Goal: Task Accomplishment & Management: Manage account settings

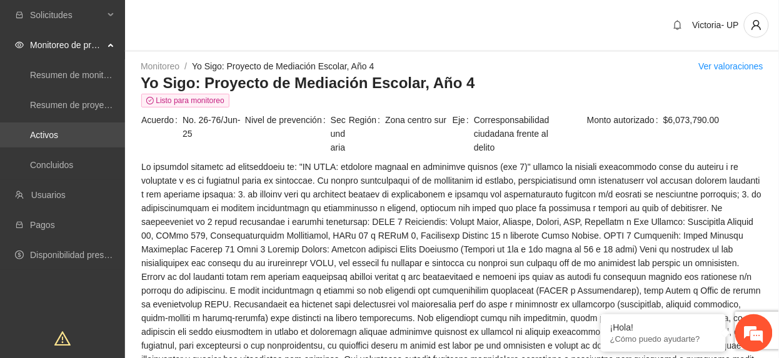
click at [58, 130] on link "Activos" at bounding box center [44, 135] width 28 height 10
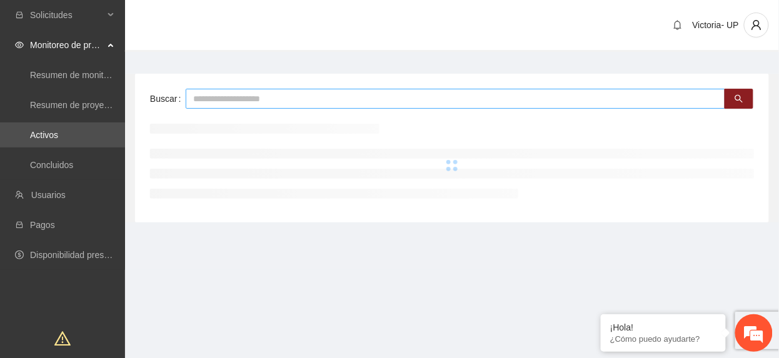
click at [221, 91] on input "text" at bounding box center [456, 99] width 540 height 20
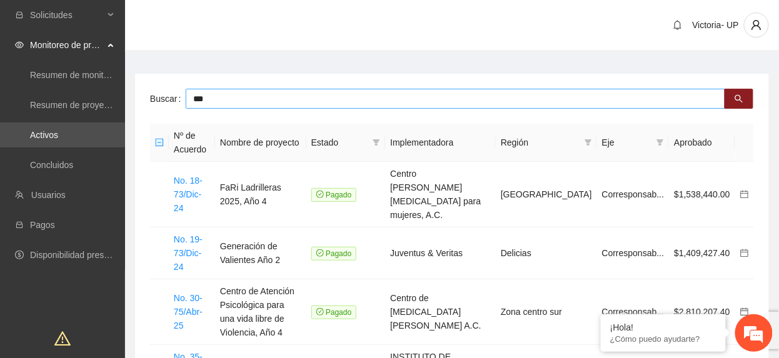
type input "***"
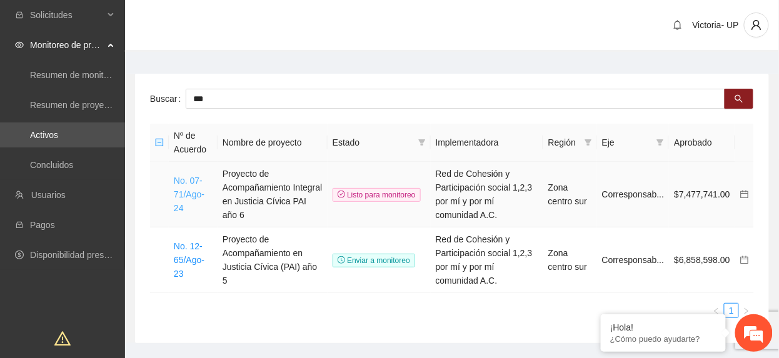
click at [195, 194] on link "No. 07-71/Ago-24" at bounding box center [189, 195] width 31 height 38
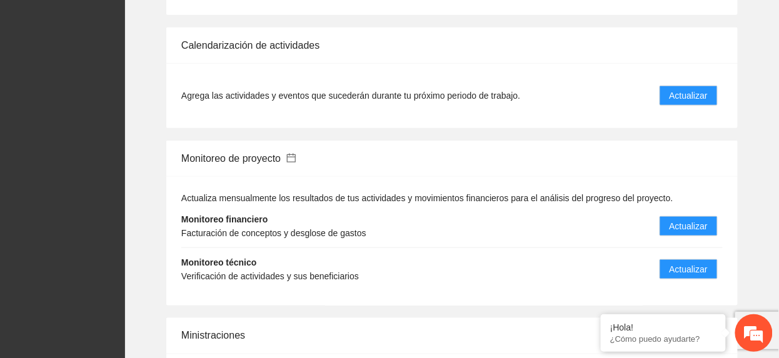
scroll to position [1584, 0]
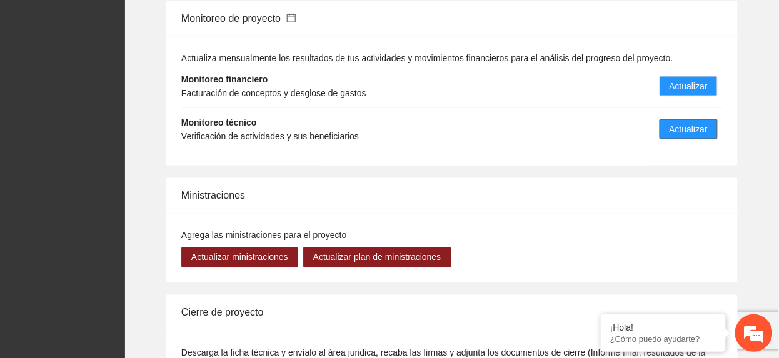
click at [681, 123] on span "Actualizar" at bounding box center [689, 130] width 38 height 14
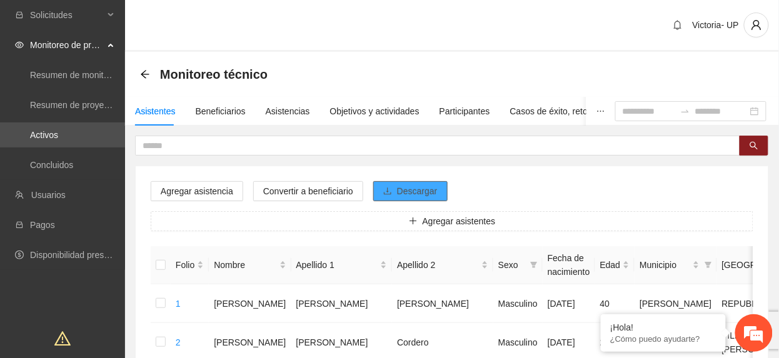
drag, startPoint x: 408, startPoint y: 198, endPoint x: 406, endPoint y: 205, distance: 7.7
click at [423, 193] on span "Descargar" at bounding box center [417, 191] width 41 height 14
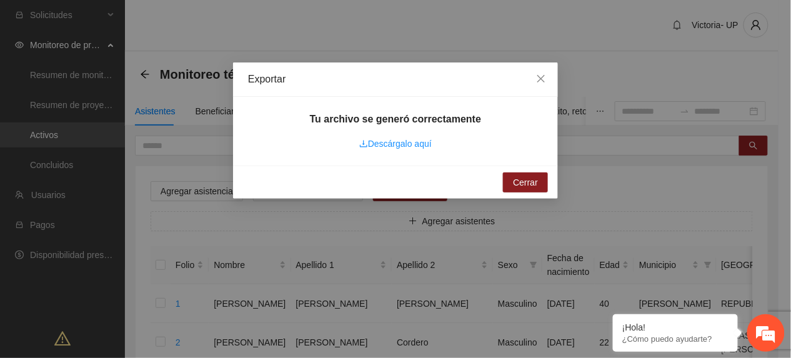
click at [398, 137] on div "Descárgalo aquí" at bounding box center [395, 144] width 73 height 14
click at [403, 143] on link "Descárgalo aquí" at bounding box center [395, 144] width 73 height 10
drag, startPoint x: 533, startPoint y: 74, endPoint x: 518, endPoint y: 89, distance: 21.7
click at [534, 75] on span "Close" at bounding box center [542, 80] width 34 height 34
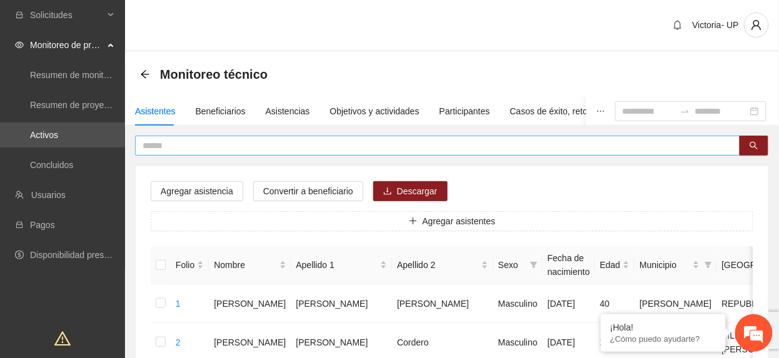
click at [218, 153] on span at bounding box center [437, 146] width 605 height 20
type input "**********"
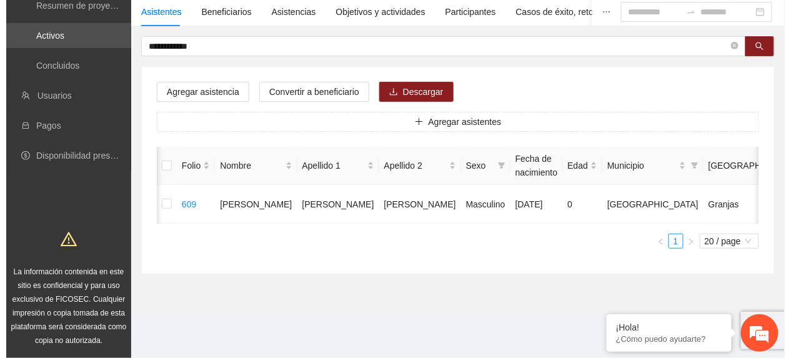
scroll to position [0, 36]
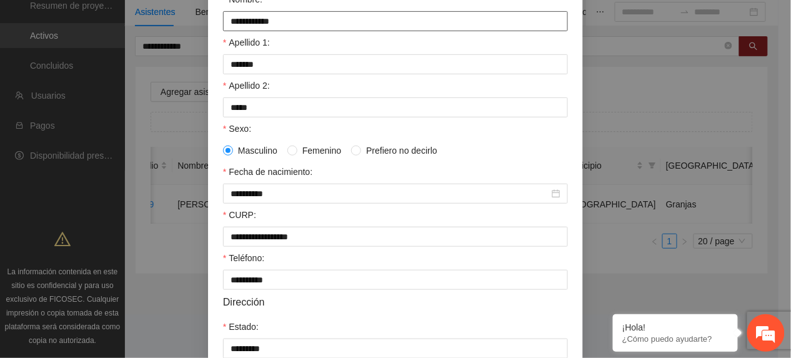
scroll to position [166, 0]
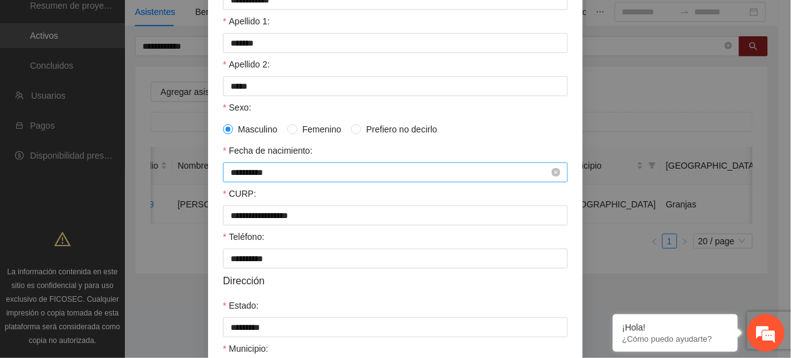
click at [303, 168] on input "**********" at bounding box center [390, 173] width 319 height 14
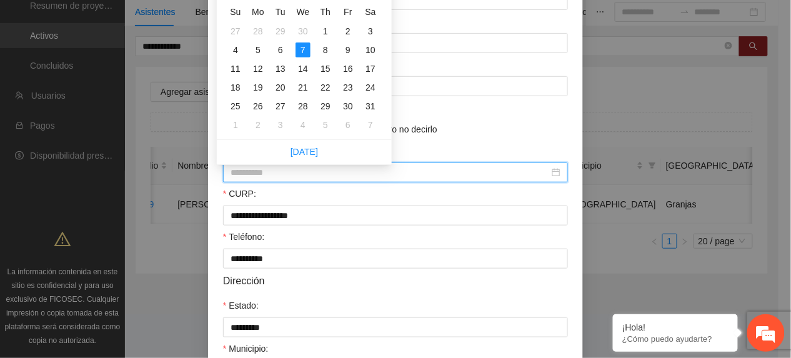
type input "**********"
drag, startPoint x: 553, startPoint y: 171, endPoint x: 408, endPoint y: 179, distance: 145.2
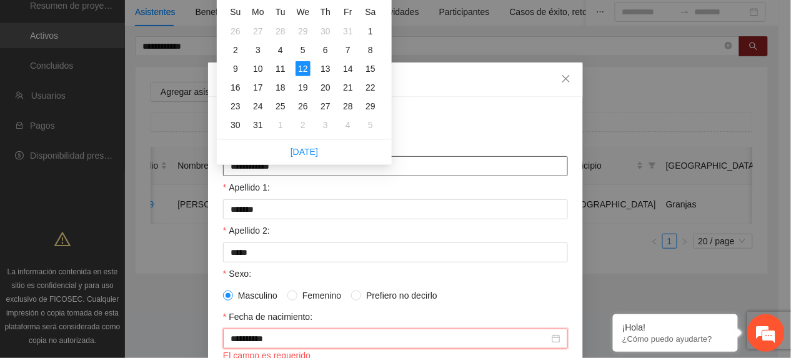
scroll to position [83, 0]
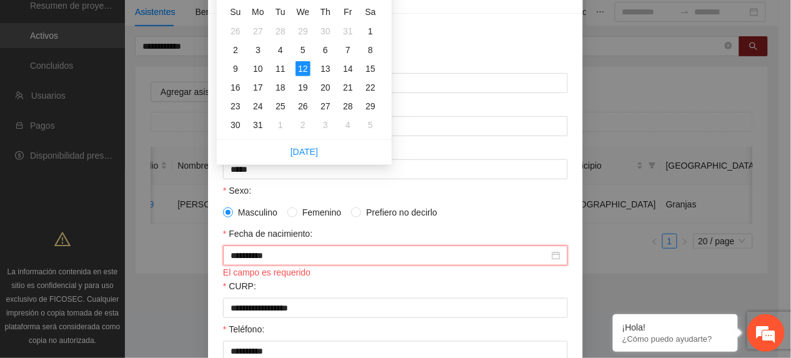
type input "**********"
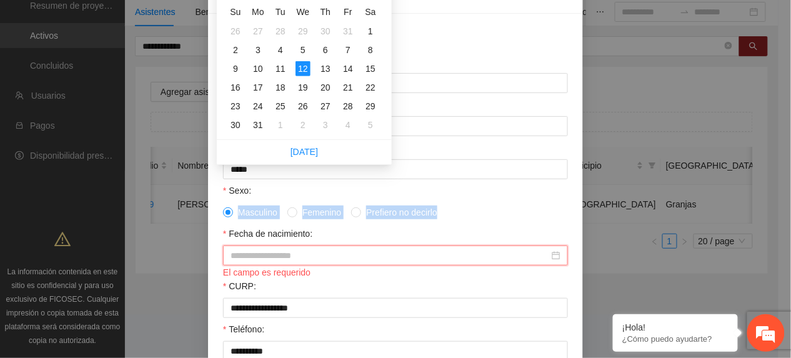
click at [483, 208] on div "Sexo: Masculino Femenino Prefiero no decirlo" at bounding box center [395, 203] width 345 height 39
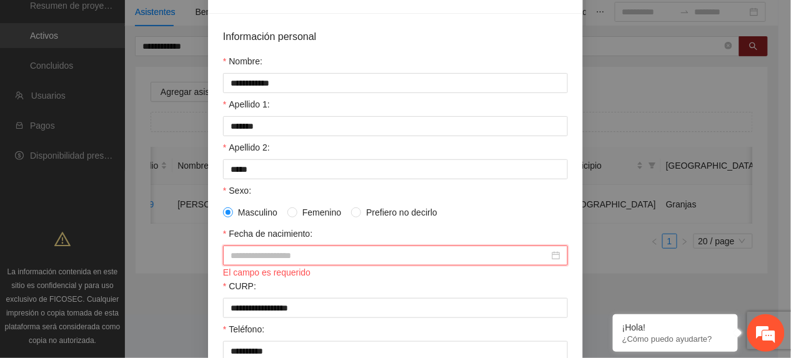
click at [298, 251] on input "Fecha de nacimiento:" at bounding box center [390, 256] width 319 height 14
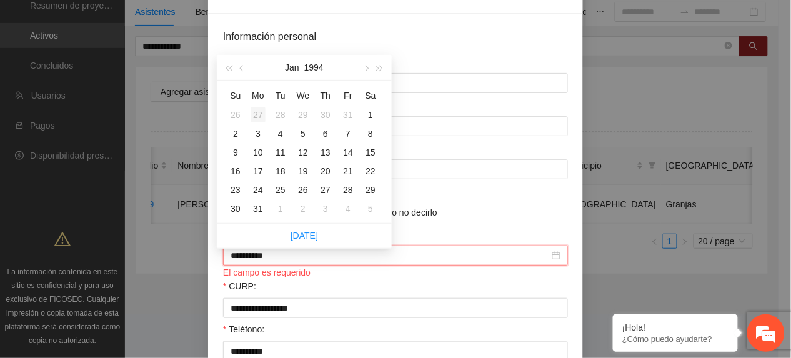
type input "**********"
click at [306, 146] on div "12" at bounding box center [303, 152] width 15 height 15
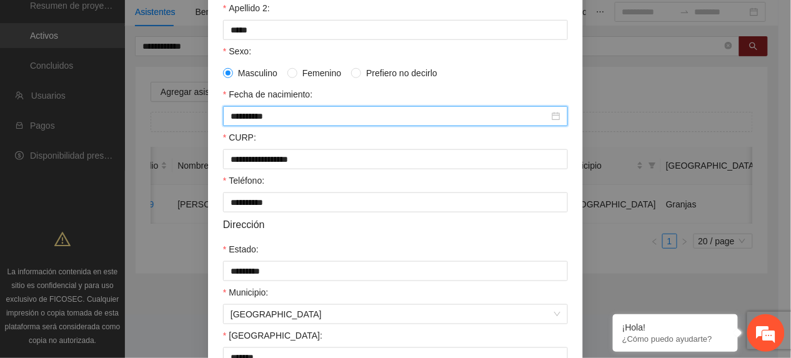
scroll to position [371, 0]
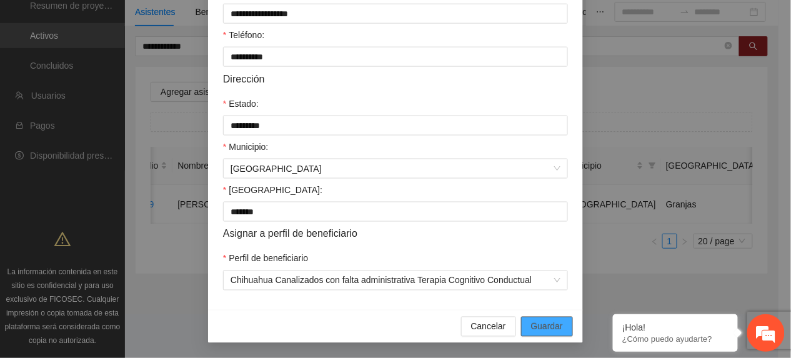
click at [546, 318] on button "Guardar" at bounding box center [547, 327] width 52 height 20
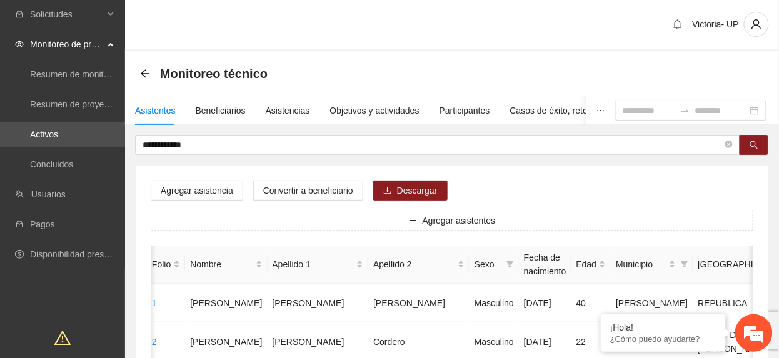
scroll to position [0, 0]
click at [371, 103] on div "Objetivos y actividades" at bounding box center [374, 111] width 89 height 29
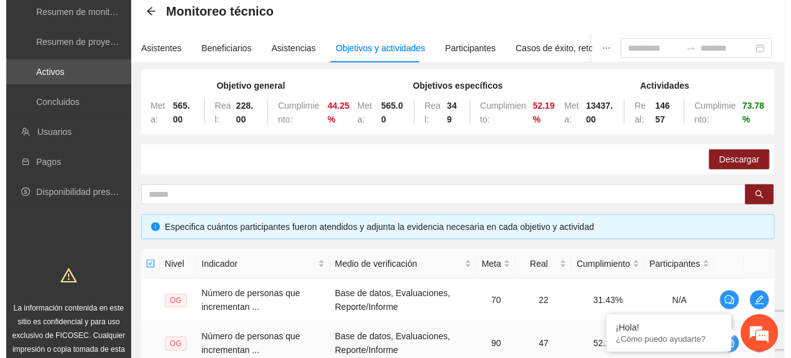
scroll to position [250, 0]
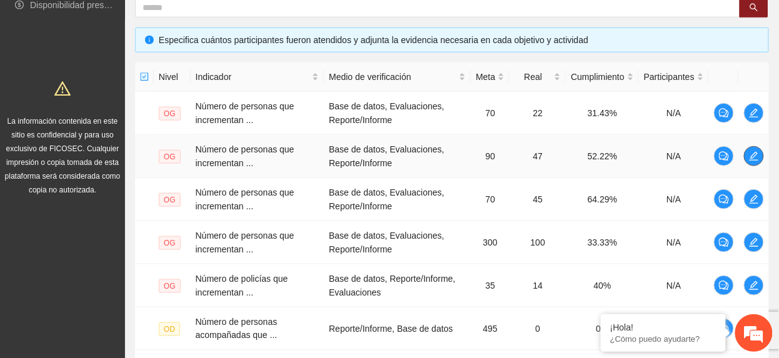
click at [751, 156] on icon "edit" at bounding box center [754, 156] width 10 height 10
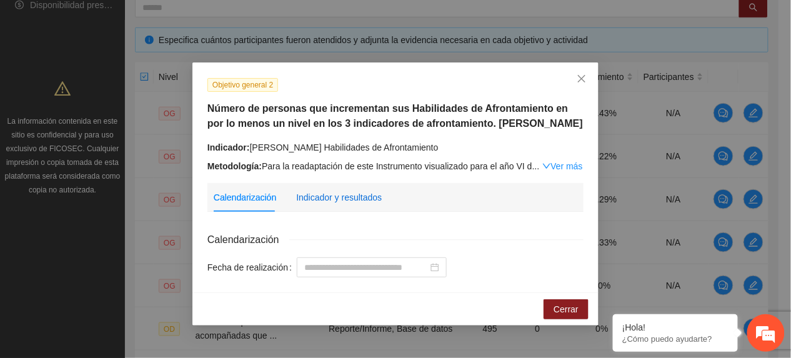
click at [364, 194] on div "Indicador y resultados" at bounding box center [339, 198] width 86 height 14
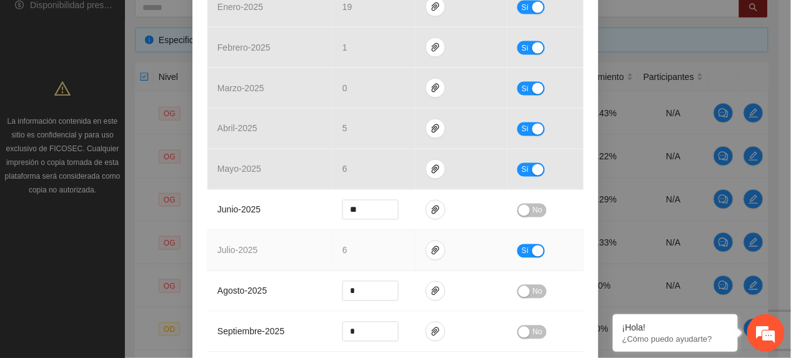
scroll to position [500, 0]
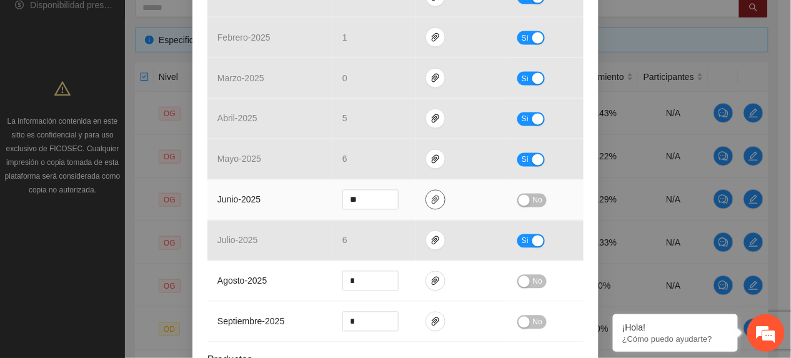
click at [426, 201] on span "paper-clip" at bounding box center [435, 200] width 19 height 10
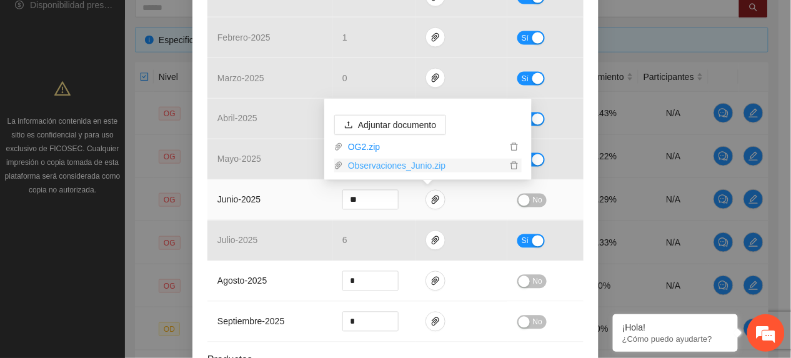
click at [393, 165] on link "Observaciones_Junio.zip" at bounding box center [425, 166] width 164 height 14
drag, startPoint x: 248, startPoint y: 201, endPoint x: 361, endPoint y: 199, distance: 113.2
click at [250, 201] on span "junio - 2025" at bounding box center [239, 200] width 43 height 10
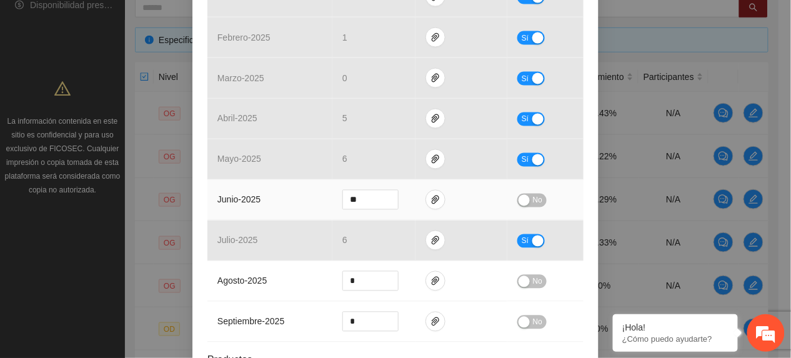
click at [520, 203] on div "button" at bounding box center [524, 200] width 11 height 11
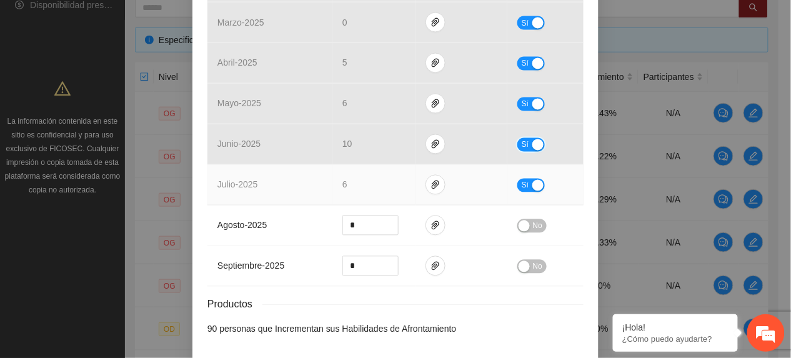
scroll to position [609, 0]
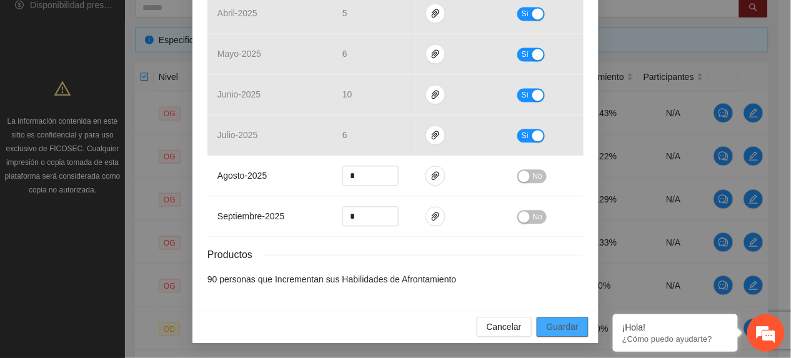
click at [568, 333] on span "Guardar" at bounding box center [563, 327] width 32 height 14
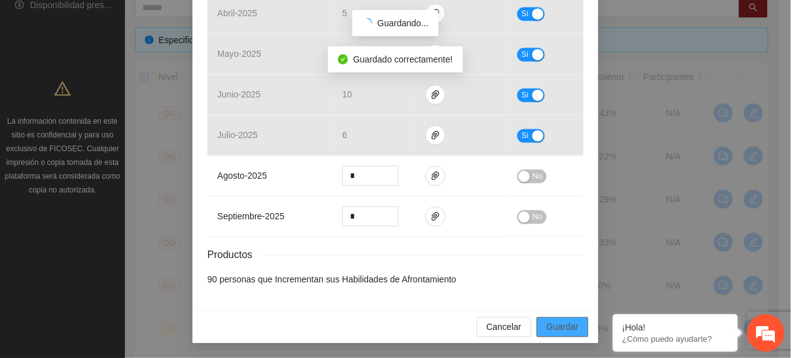
scroll to position [546, 0]
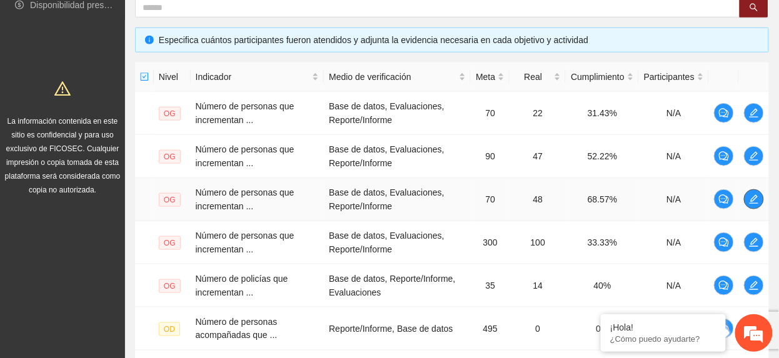
click at [760, 200] on span "edit" at bounding box center [754, 199] width 19 height 10
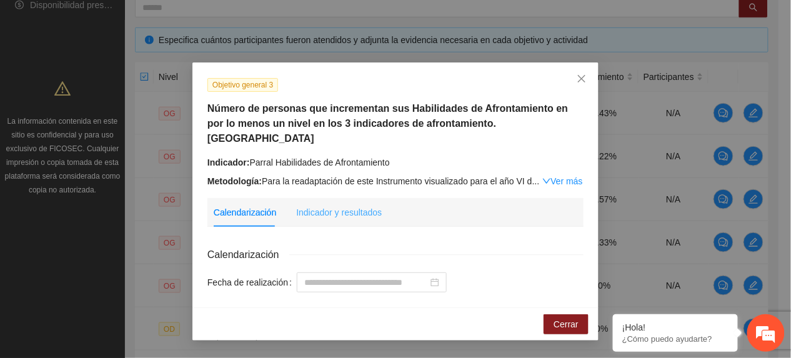
click at [351, 206] on div "Indicador y resultados" at bounding box center [339, 212] width 86 height 29
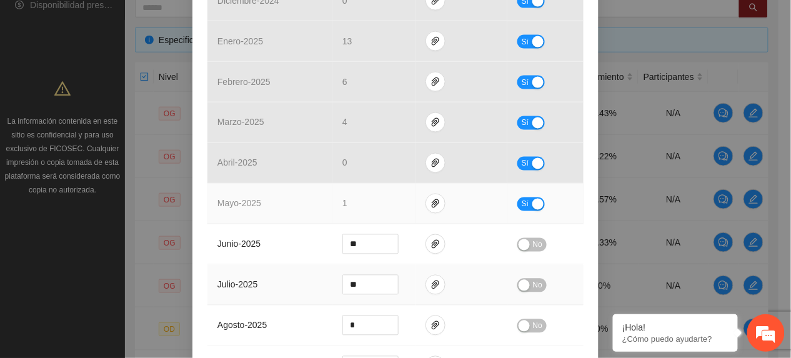
scroll to position [500, 0]
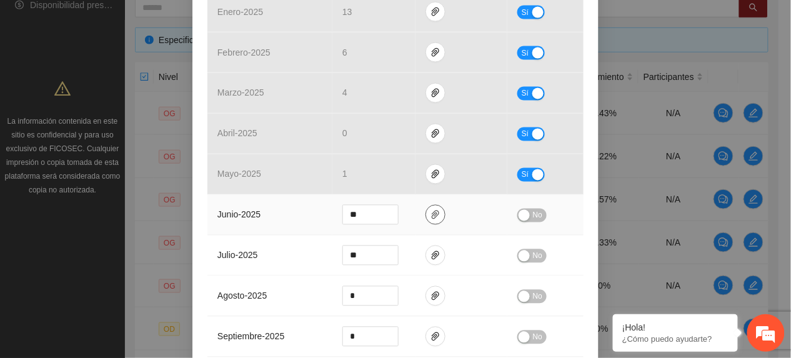
click at [433, 205] on button "button" at bounding box center [436, 215] width 20 height 20
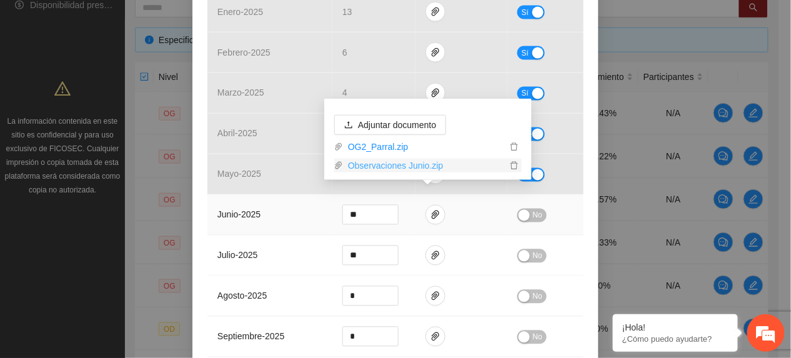
click at [388, 168] on link "Observaciones Junio.zip" at bounding box center [425, 166] width 164 height 14
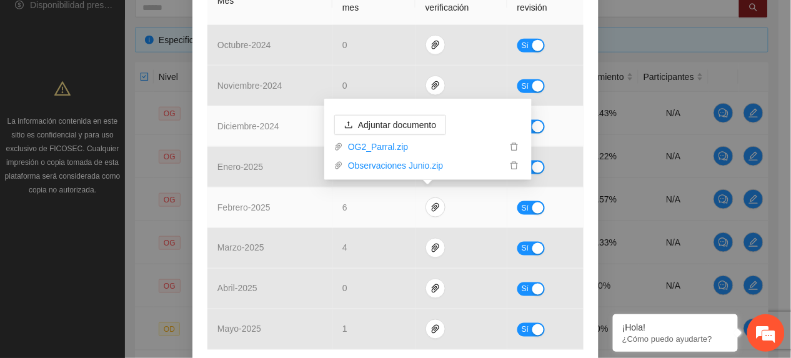
scroll to position [416, 0]
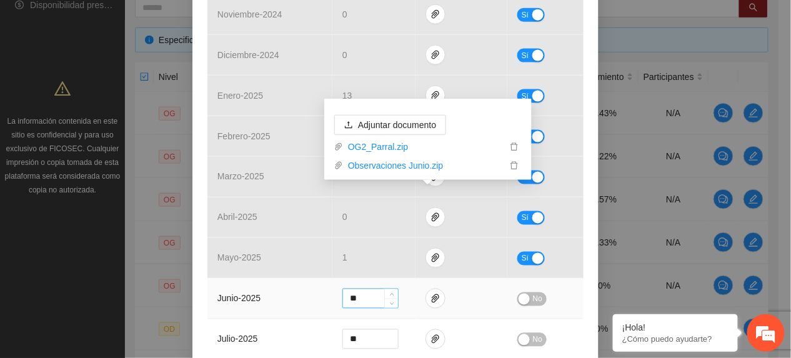
click at [356, 289] on input "**" at bounding box center [370, 298] width 55 height 19
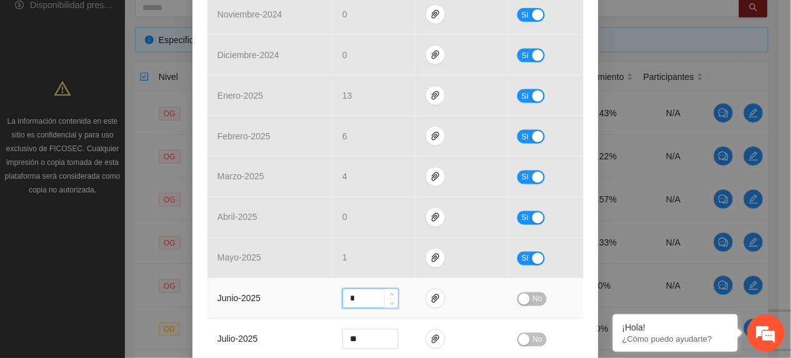
type input "*"
click at [533, 293] on span "No" at bounding box center [537, 300] width 9 height 14
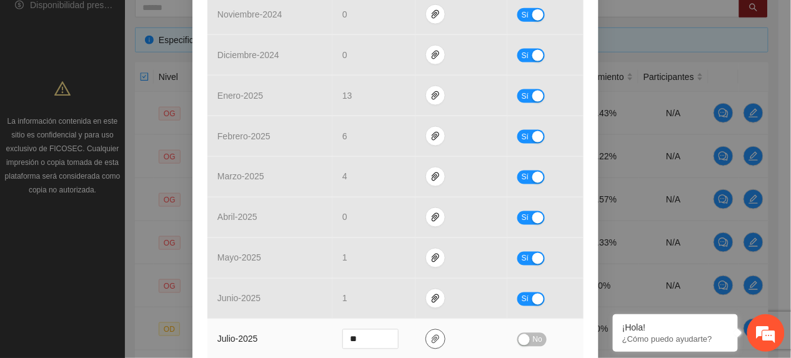
click at [431, 334] on icon "paper-clip" at bounding box center [436, 339] width 10 height 10
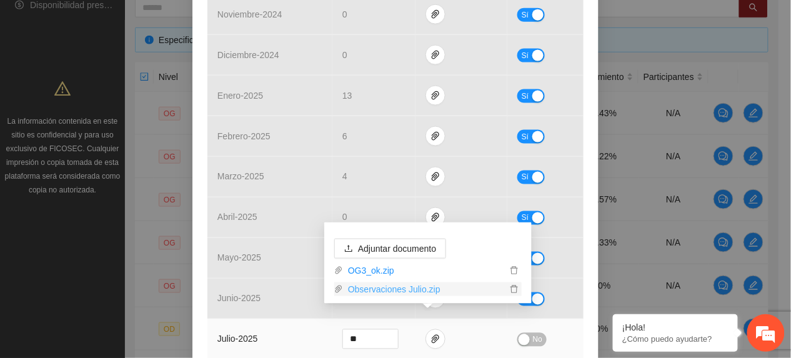
click at [401, 291] on link "Observaciones Julio.zip" at bounding box center [425, 290] width 164 height 14
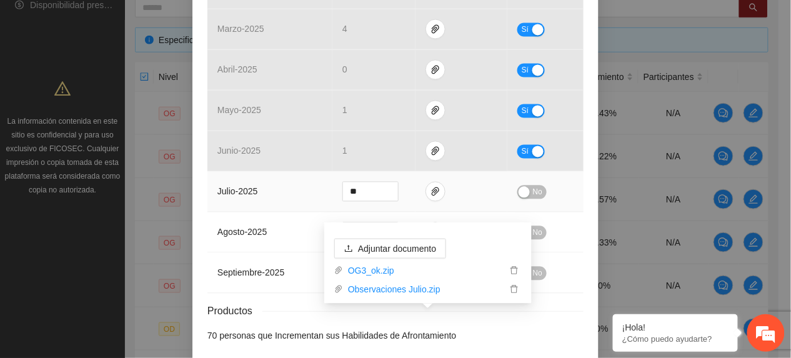
scroll to position [583, 0]
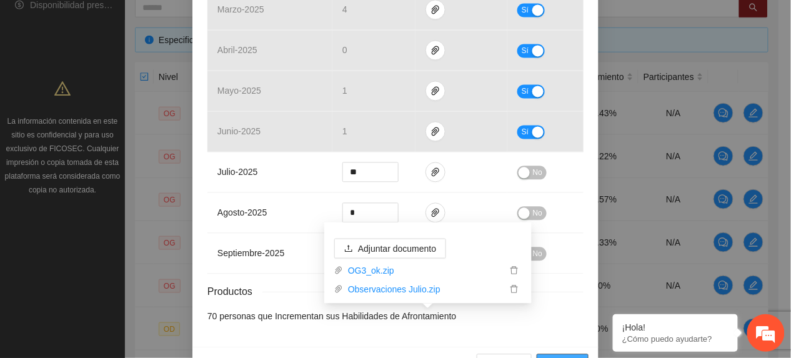
drag, startPoint x: 574, startPoint y: 350, endPoint x: 708, endPoint y: 313, distance: 139.0
click at [574, 354] on button "Guardar" at bounding box center [563, 364] width 52 height 20
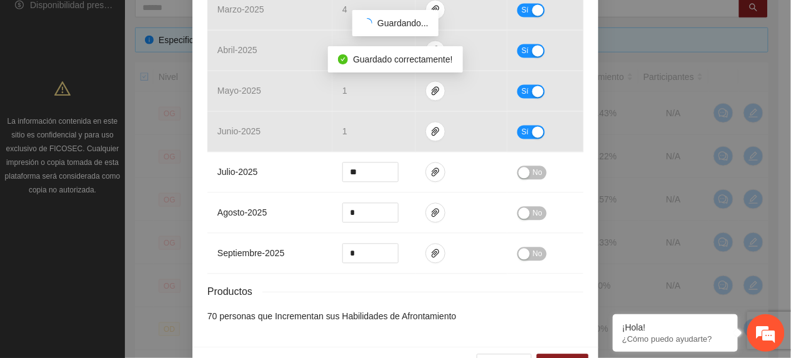
scroll to position [548, 0]
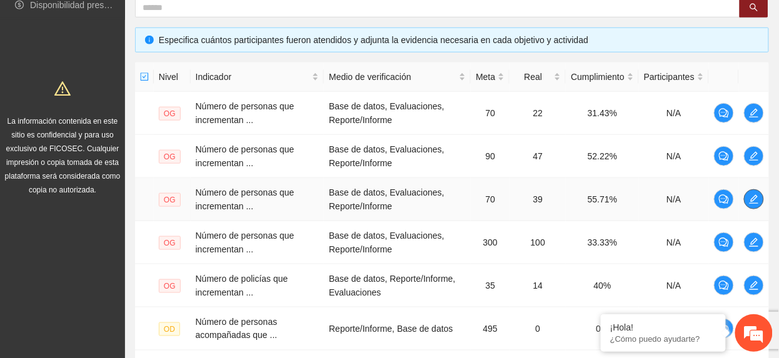
click at [756, 203] on icon "edit" at bounding box center [754, 199] width 10 height 10
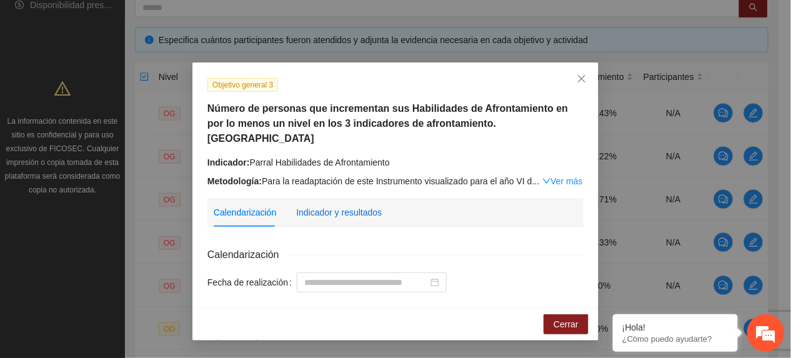
drag, startPoint x: 346, startPoint y: 190, endPoint x: 378, endPoint y: 220, distance: 44.2
click at [346, 206] on div "Indicador y resultados" at bounding box center [339, 213] width 86 height 14
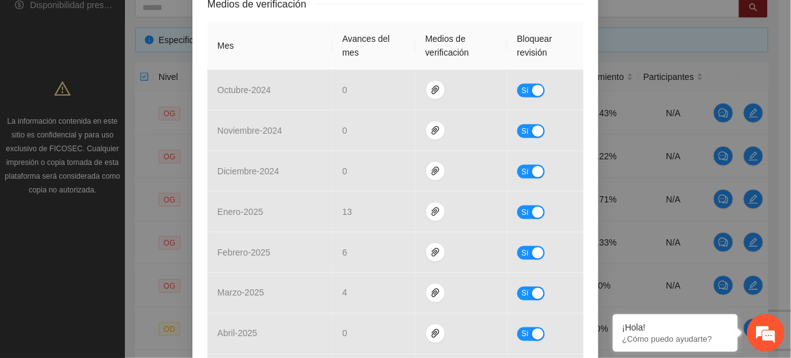
scroll to position [26, 0]
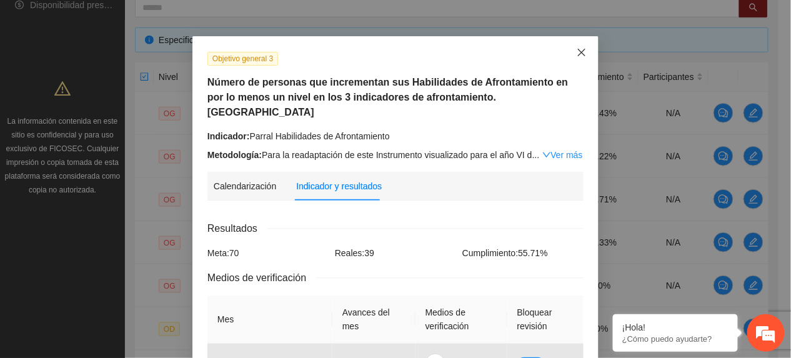
click at [571, 63] on span "Close" at bounding box center [582, 53] width 34 height 34
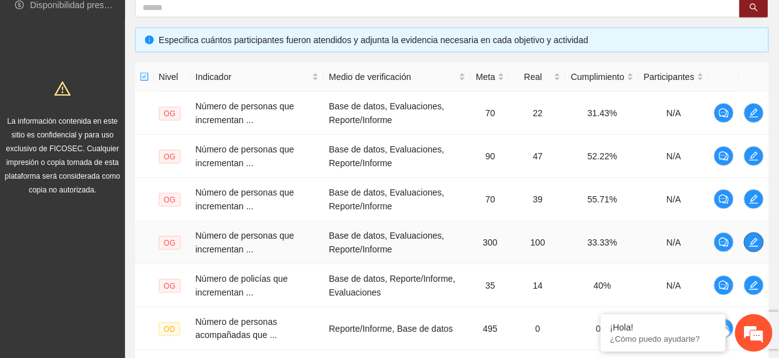
click at [754, 251] on button "button" at bounding box center [754, 243] width 20 height 20
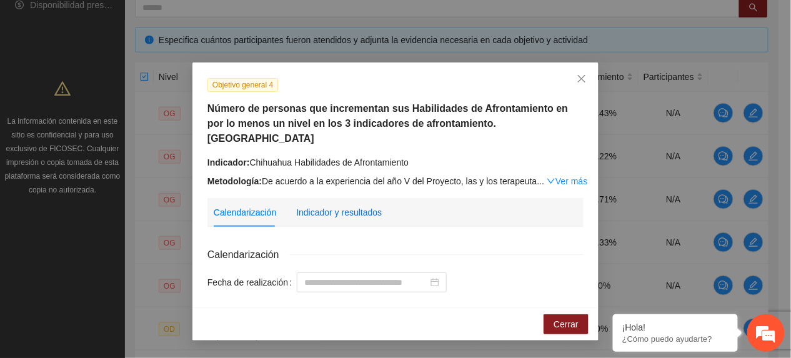
click at [333, 206] on div "Indicador y resultados" at bounding box center [339, 213] width 86 height 14
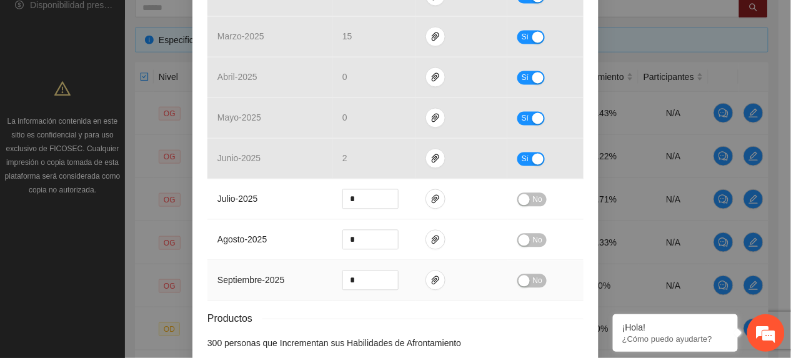
scroll to position [526, 0]
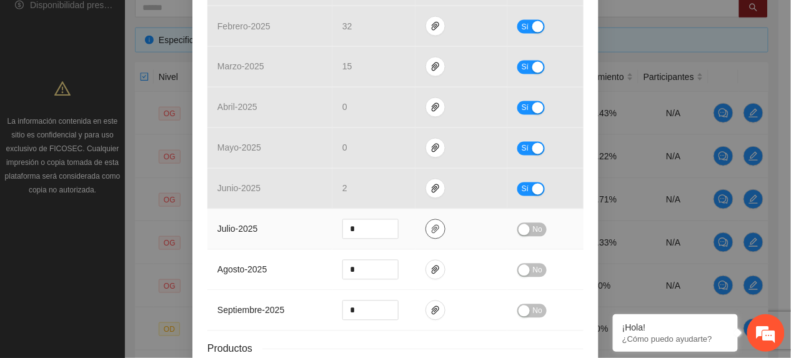
drag, startPoint x: 429, startPoint y: 219, endPoint x: 438, endPoint y: 218, distance: 8.8
click at [431, 224] on icon "paper-clip" at bounding box center [436, 229] width 10 height 10
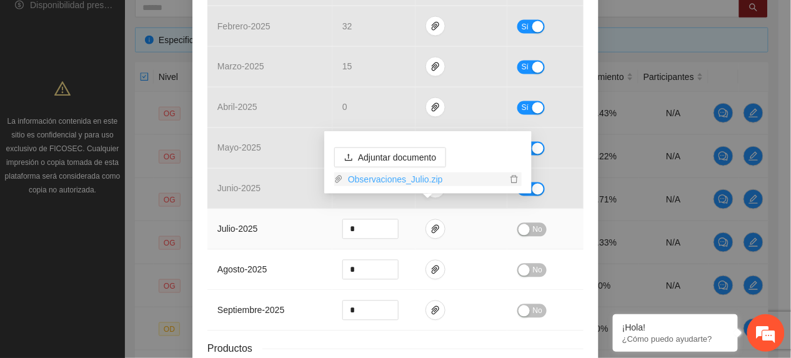
click at [398, 176] on link "Observaciones_Julio.zip" at bounding box center [425, 180] width 164 height 14
drag, startPoint x: 356, startPoint y: 216, endPoint x: 239, endPoint y: 205, distance: 117.5
click at [239, 209] on tr "julio - 2025 * No" at bounding box center [396, 229] width 376 height 41
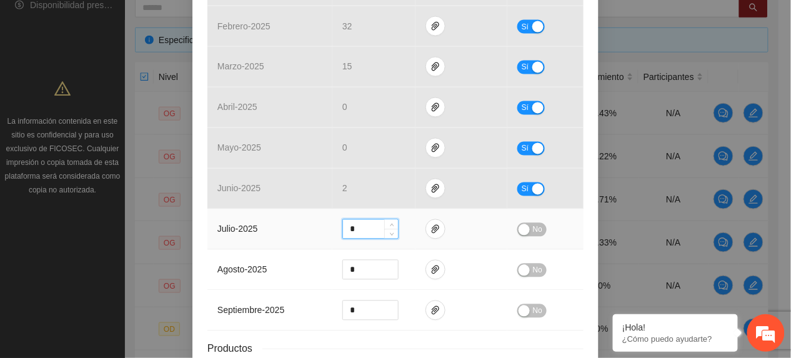
type input "*"
click at [533, 223] on span "No" at bounding box center [537, 230] width 9 height 14
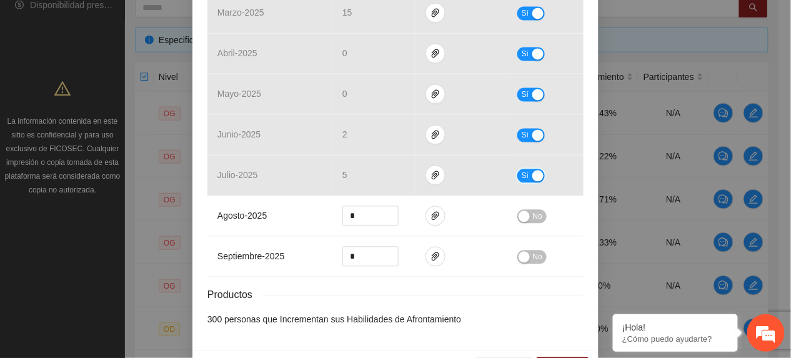
scroll to position [609, 0]
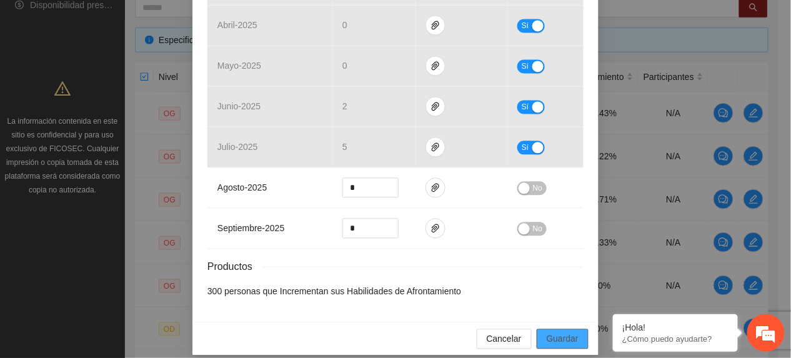
click at [553, 332] on span "Guardar" at bounding box center [563, 339] width 32 height 14
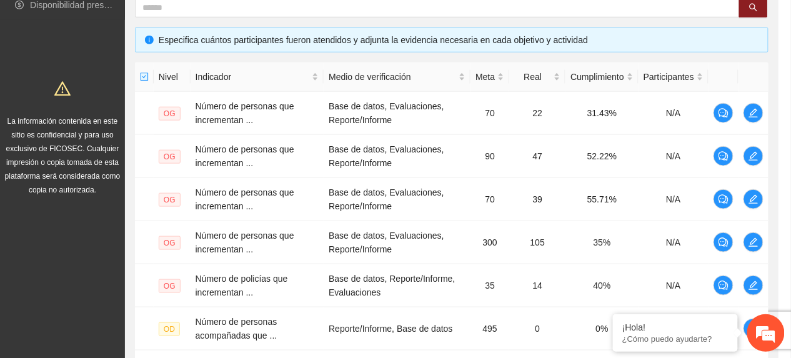
scroll to position [546, 0]
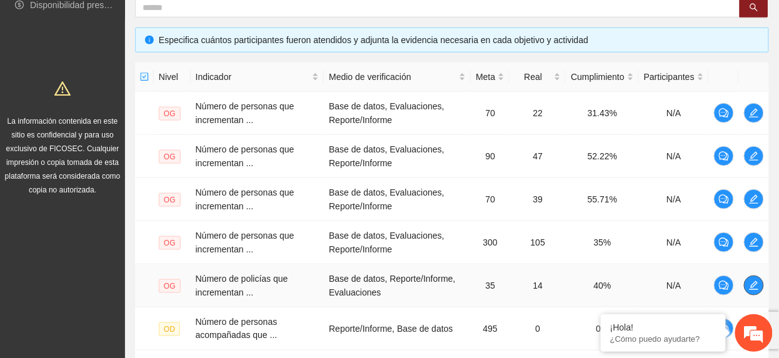
click at [756, 281] on button "button" at bounding box center [754, 286] width 20 height 20
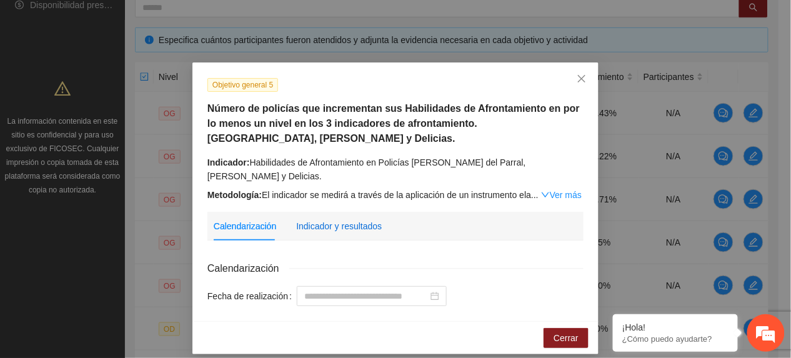
click at [343, 228] on div "Indicador y resultados" at bounding box center [339, 226] width 86 height 14
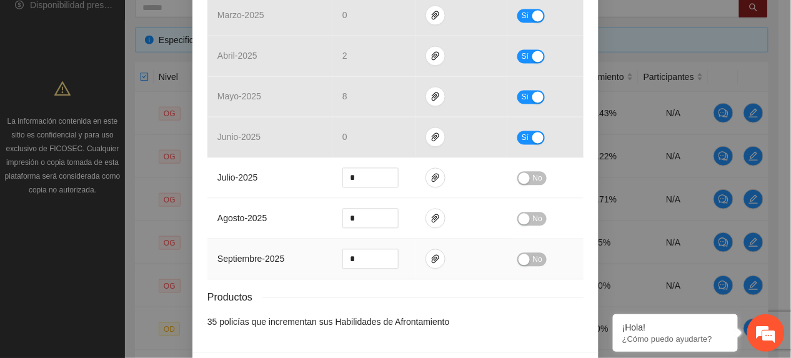
scroll to position [623, 0]
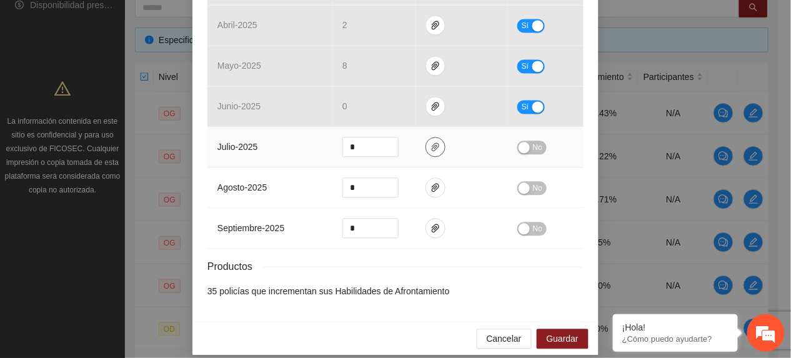
click at [431, 149] on icon "paper-clip" at bounding box center [436, 147] width 10 height 10
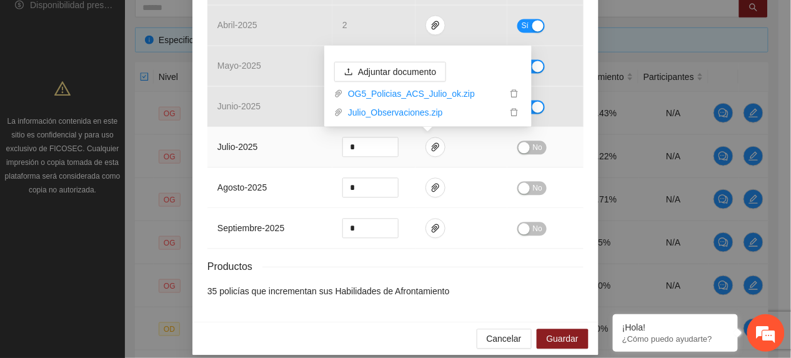
drag, startPoint x: 391, startPoint y: 115, endPoint x: 386, endPoint y: 120, distance: 7.5
click at [391, 116] on link "Julio_Observaciones.zip" at bounding box center [425, 113] width 164 height 14
click at [240, 133] on td "julio - 2025" at bounding box center [270, 147] width 125 height 41
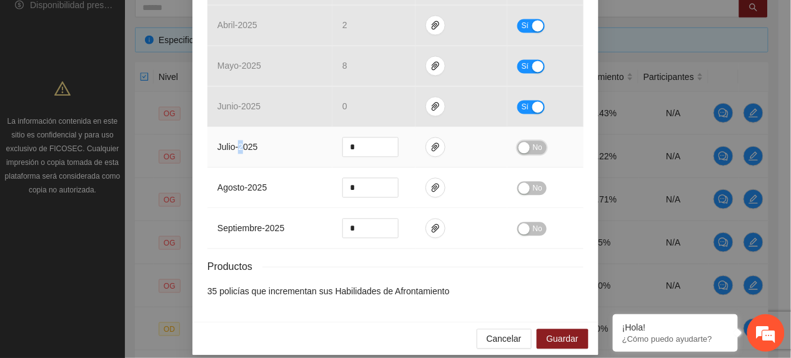
click at [524, 154] on button "No" at bounding box center [532, 148] width 29 height 14
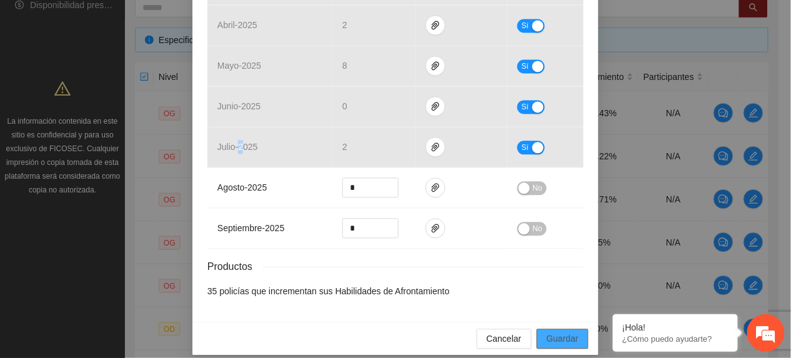
click at [554, 344] on span "Guardar" at bounding box center [563, 339] width 32 height 14
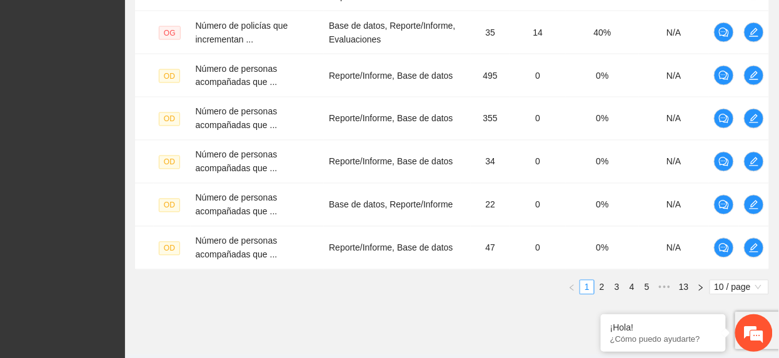
scroll to position [538, 0]
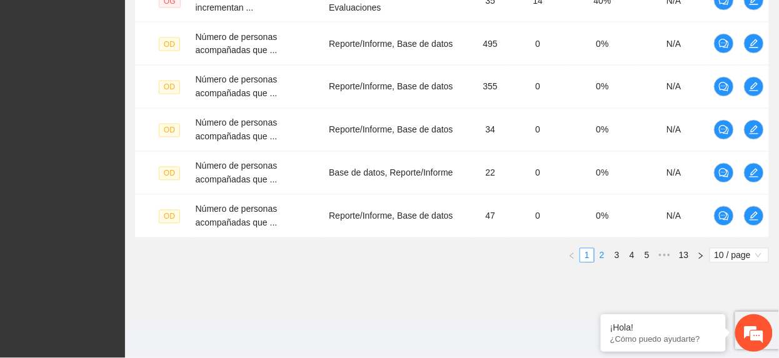
click at [601, 253] on link "2" at bounding box center [602, 256] width 14 height 14
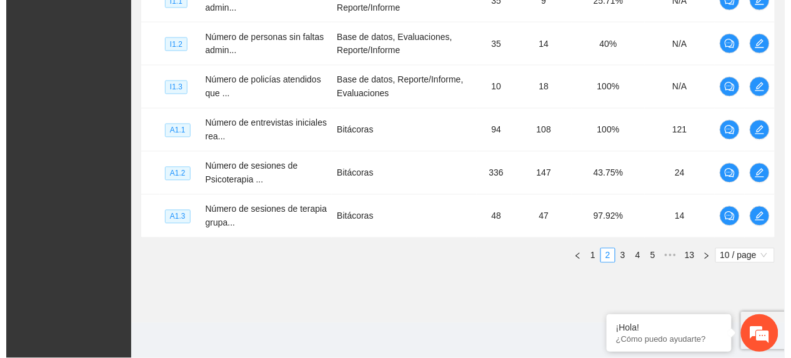
scroll to position [454, 0]
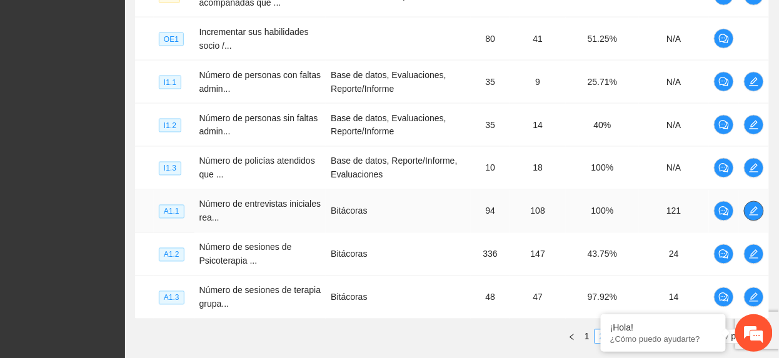
click at [746, 210] on span "edit" at bounding box center [754, 211] width 19 height 10
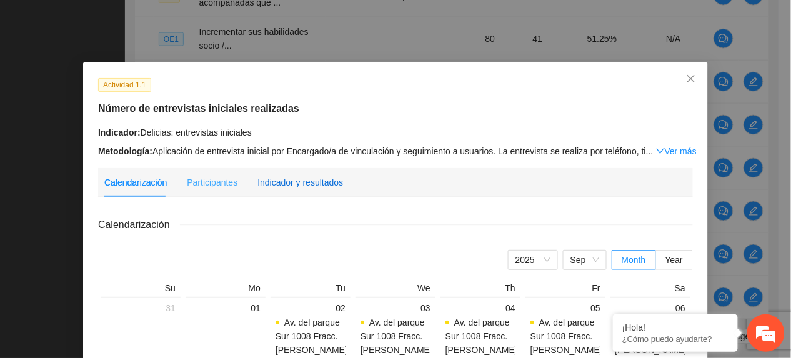
drag, startPoint x: 256, startPoint y: 178, endPoint x: 313, endPoint y: 186, distance: 57.6
click at [258, 178] on div "Indicador y resultados" at bounding box center [301, 183] width 86 height 14
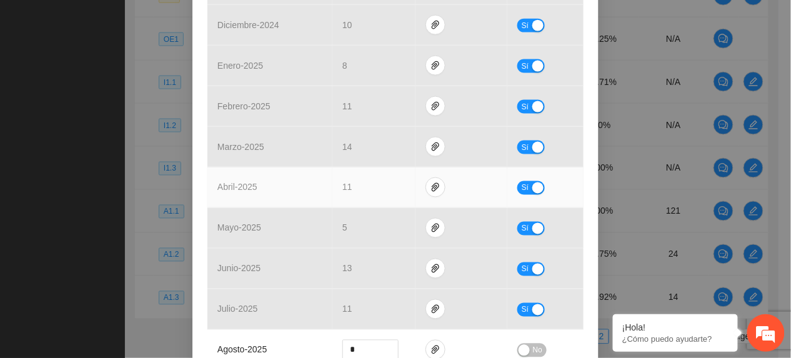
scroll to position [500, 0]
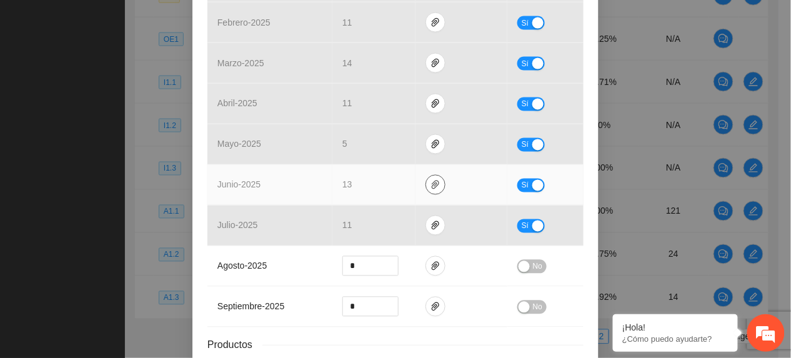
click at [431, 186] on icon "paper-clip" at bounding box center [436, 185] width 10 height 10
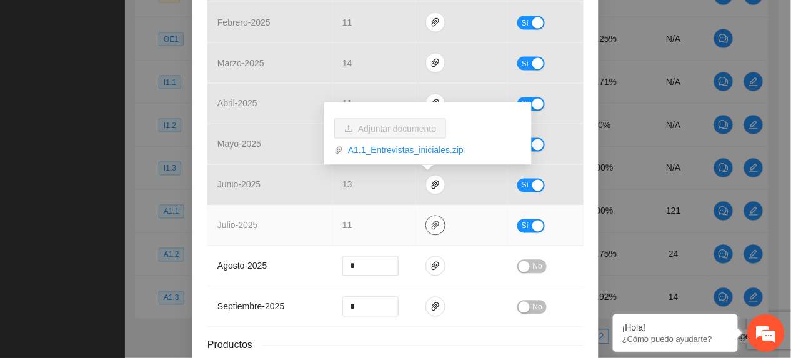
click at [432, 229] on icon "paper-clip" at bounding box center [436, 225] width 8 height 9
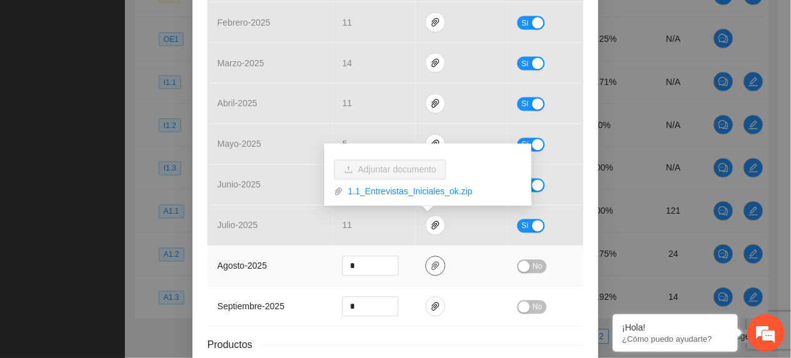
click at [431, 269] on icon "paper-clip" at bounding box center [436, 266] width 10 height 10
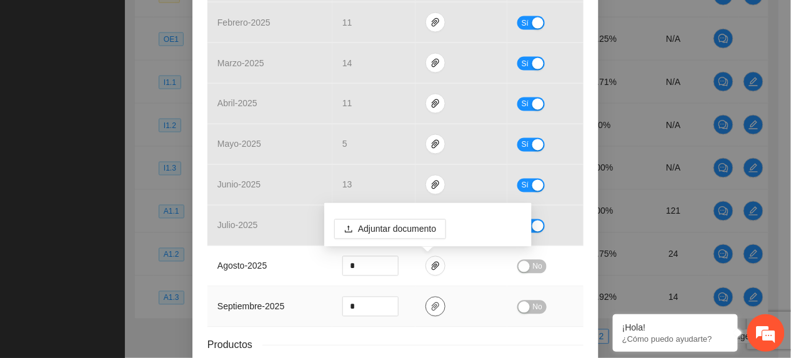
drag, startPoint x: 431, startPoint y: 301, endPoint x: 436, endPoint y: 306, distance: 7.1
click at [431, 301] on button "button" at bounding box center [436, 307] width 20 height 20
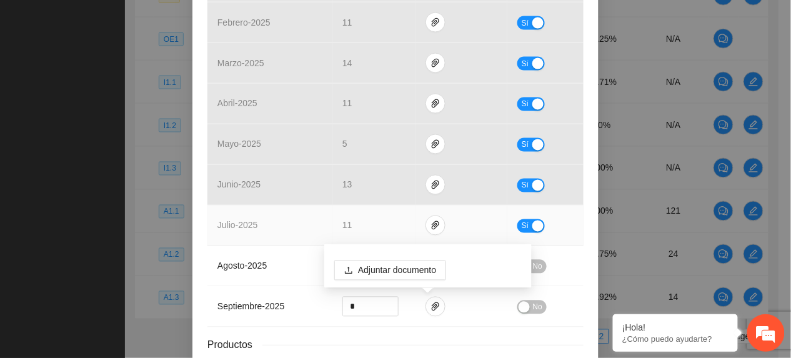
click at [313, 235] on td "julio - 2025" at bounding box center [270, 226] width 125 height 41
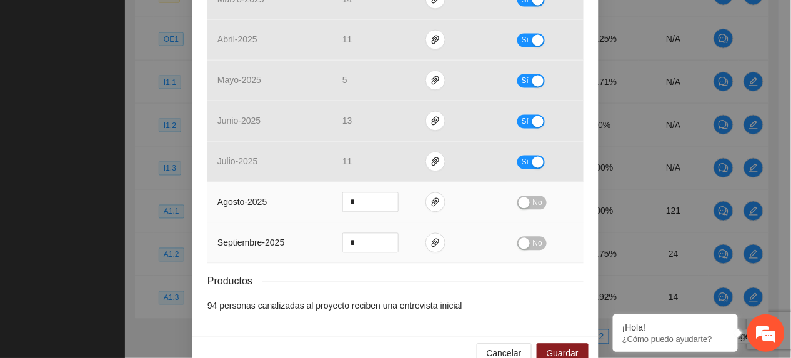
scroll to position [594, 0]
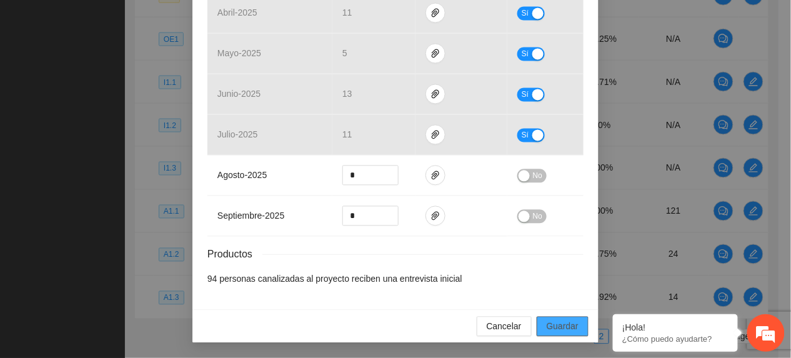
drag, startPoint x: 565, startPoint y: 321, endPoint x: 564, endPoint y: 296, distance: 25.7
click at [565, 311] on div "Cancelar Guardar" at bounding box center [396, 326] width 406 height 33
drag, startPoint x: 556, startPoint y: 326, endPoint x: 588, endPoint y: 348, distance: 38.7
click at [556, 328] on span "Guardar" at bounding box center [563, 327] width 32 height 14
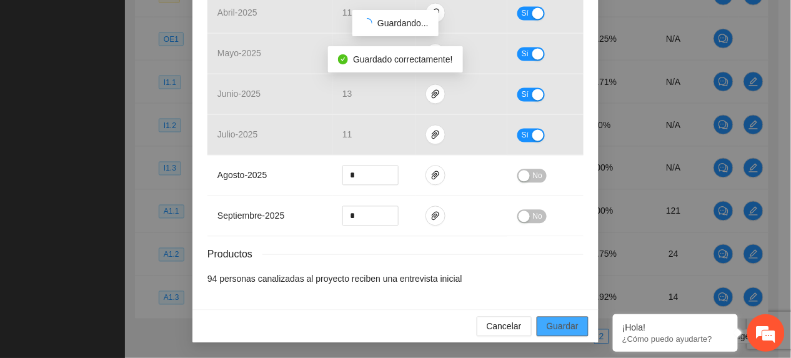
scroll to position [531, 0]
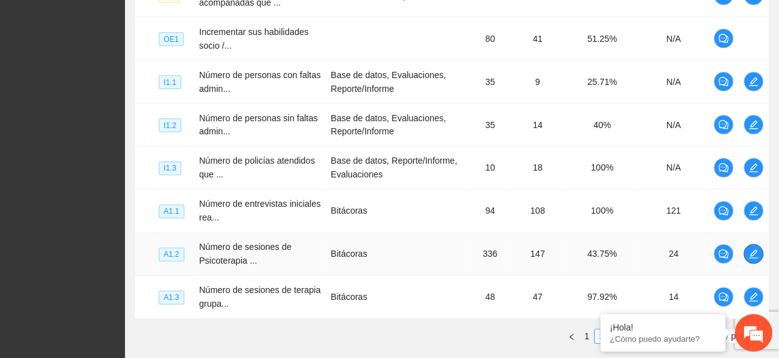
click at [751, 254] on icon "edit" at bounding box center [754, 254] width 10 height 10
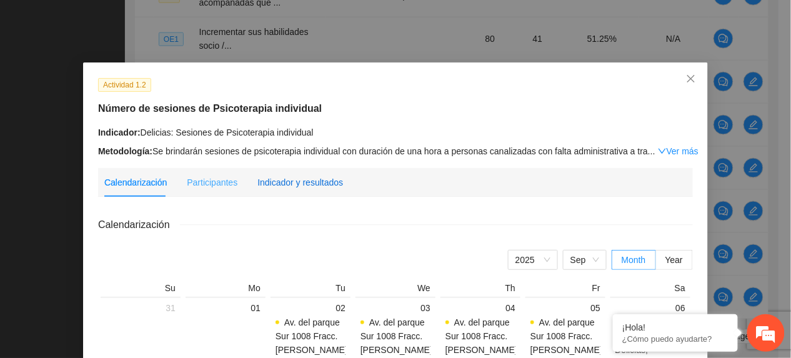
click at [323, 178] on div "Indicador y resultados" at bounding box center [301, 183] width 86 height 14
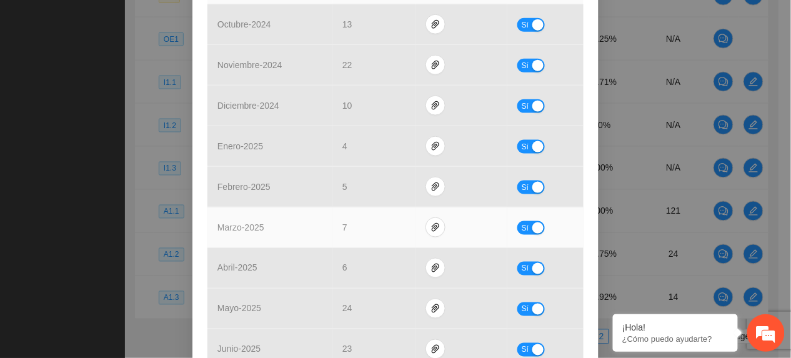
scroll to position [500, 0]
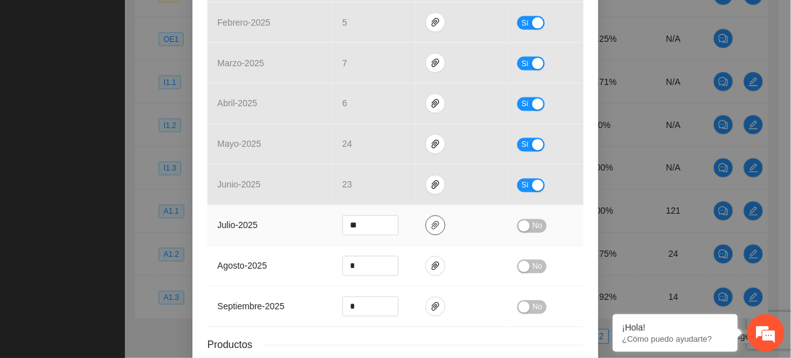
click at [431, 233] on button "button" at bounding box center [436, 226] width 20 height 20
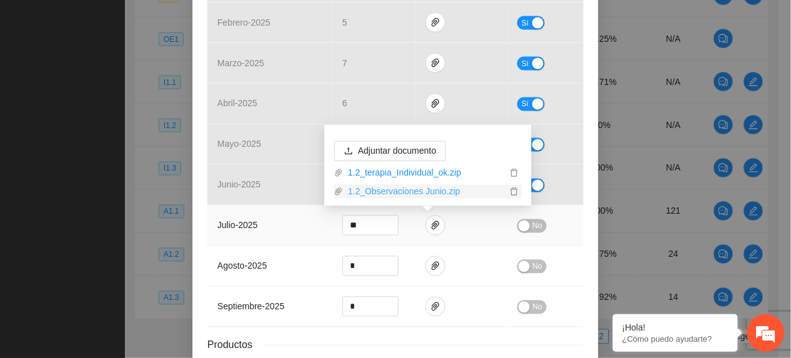
click at [391, 189] on link "1.2_Observaciones Junio.zip" at bounding box center [425, 192] width 164 height 14
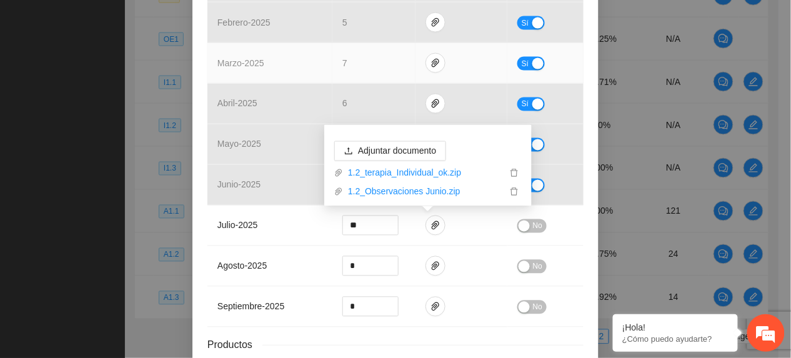
drag, startPoint x: 309, startPoint y: 71, endPoint x: 306, endPoint y: 80, distance: 9.9
click at [308, 73] on td "marzo - 2025" at bounding box center [270, 63] width 125 height 41
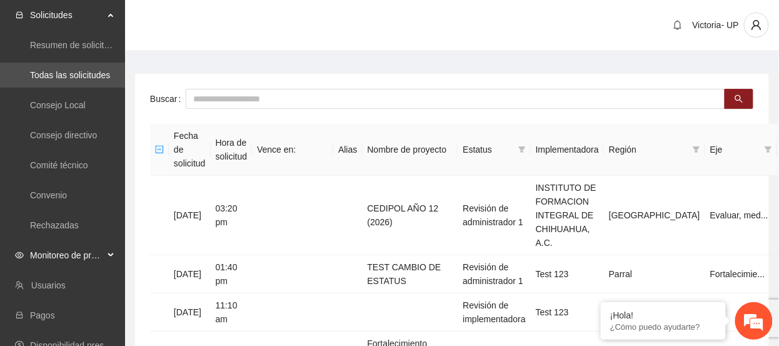
click at [74, 256] on span "Monitoreo de proyectos" at bounding box center [67, 255] width 74 height 25
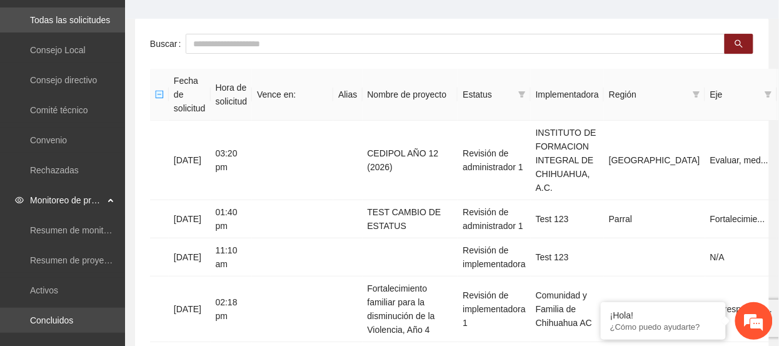
scroll to position [83, 0]
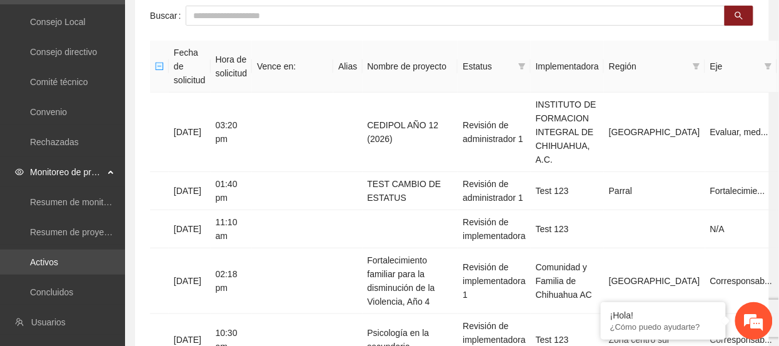
click at [58, 261] on link "Activos" at bounding box center [44, 262] width 28 height 10
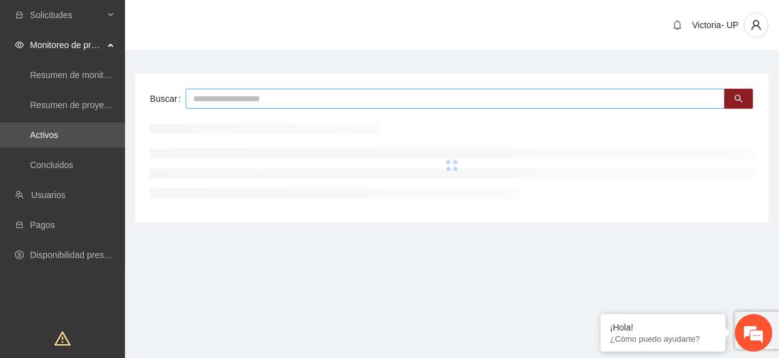
click at [308, 100] on input "text" at bounding box center [456, 99] width 540 height 20
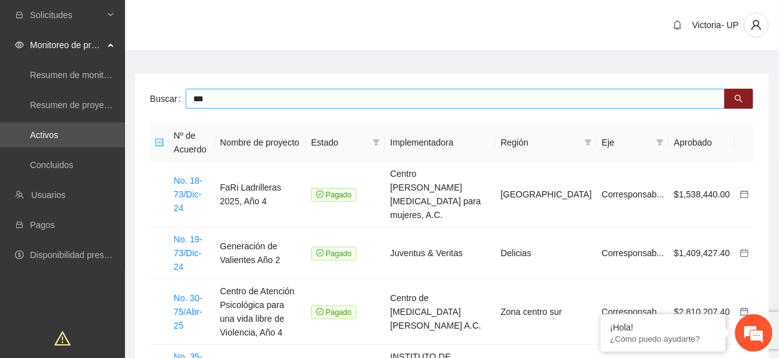
type input "***"
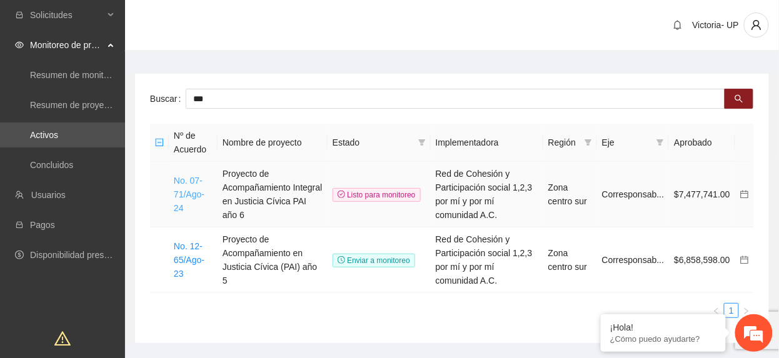
click at [196, 196] on link "No. 07-71/Ago-24" at bounding box center [189, 195] width 31 height 38
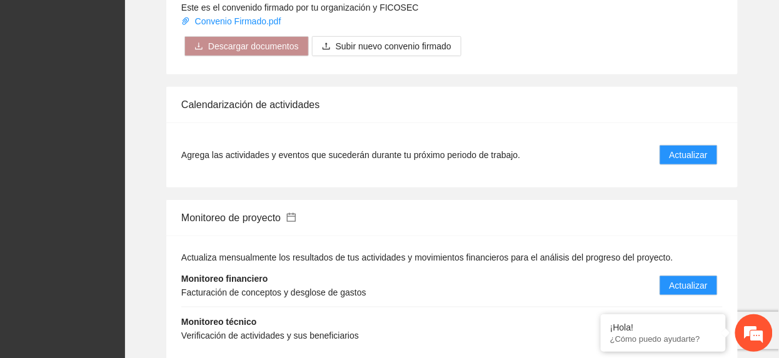
scroll to position [1417, 0]
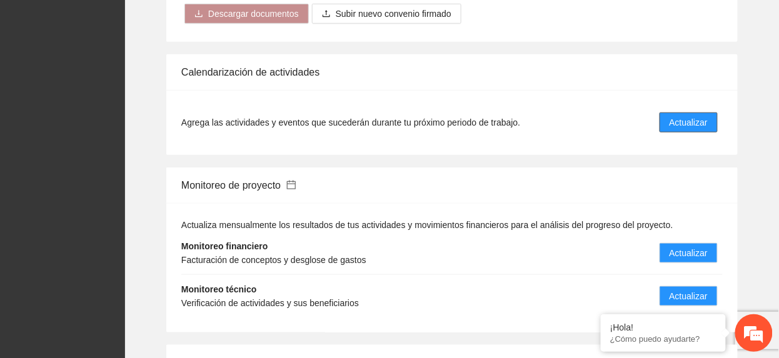
click at [686, 116] on span "Actualizar" at bounding box center [689, 123] width 38 height 14
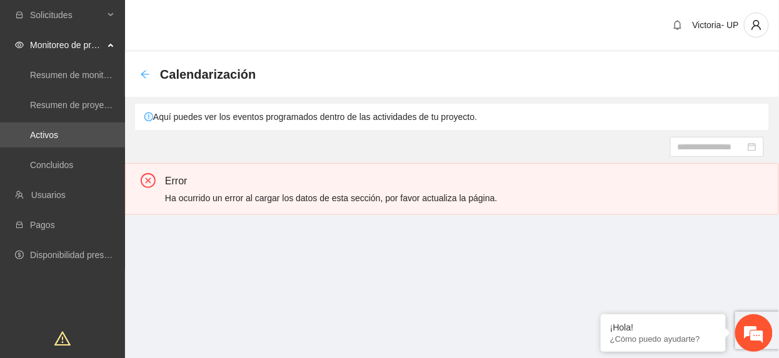
click at [149, 69] on div "Back" at bounding box center [145, 74] width 10 height 11
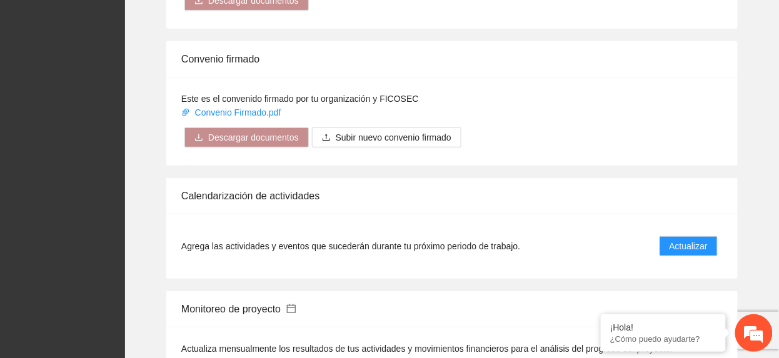
scroll to position [1334, 0]
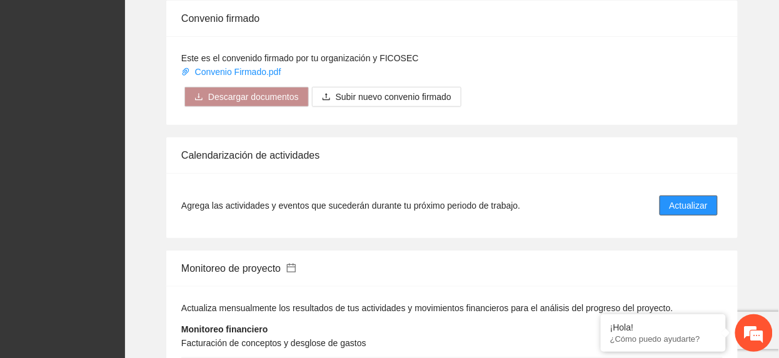
click at [698, 199] on span "Actualizar" at bounding box center [689, 206] width 38 height 14
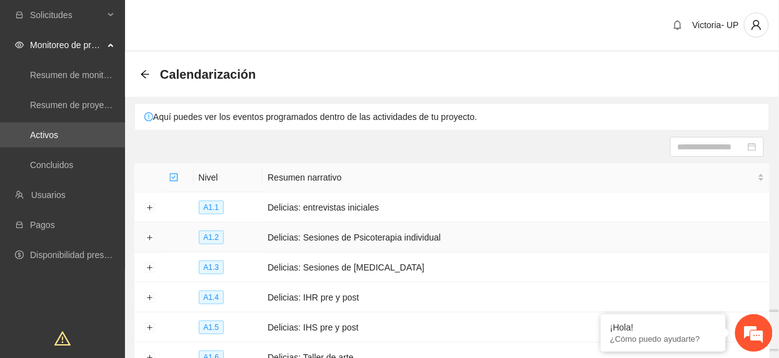
scroll to position [83, 0]
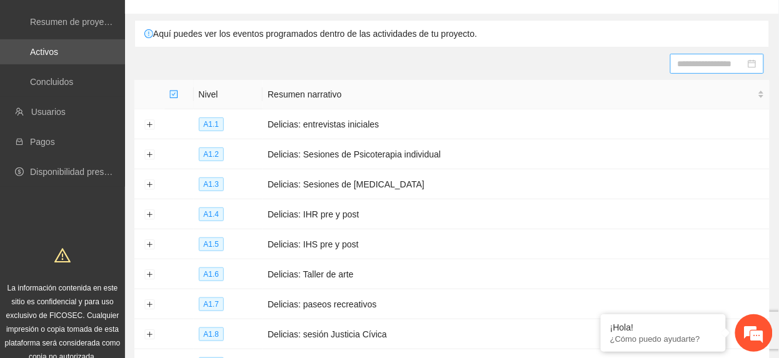
click at [701, 65] on input at bounding box center [712, 64] width 68 height 14
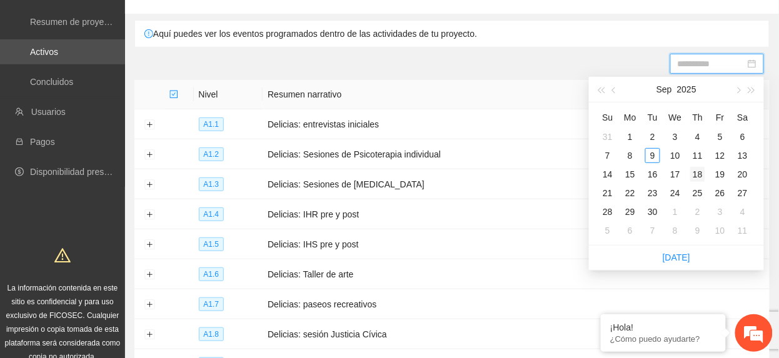
type input "**********"
click at [701, 171] on div "18" at bounding box center [697, 174] width 15 height 15
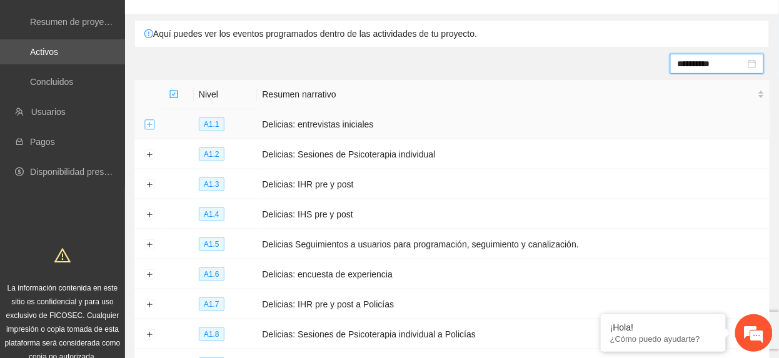
click at [146, 126] on button "Expand row" at bounding box center [149, 125] width 10 height 10
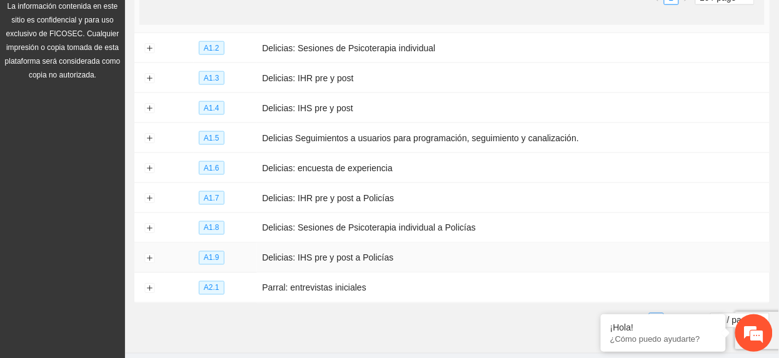
scroll to position [413, 0]
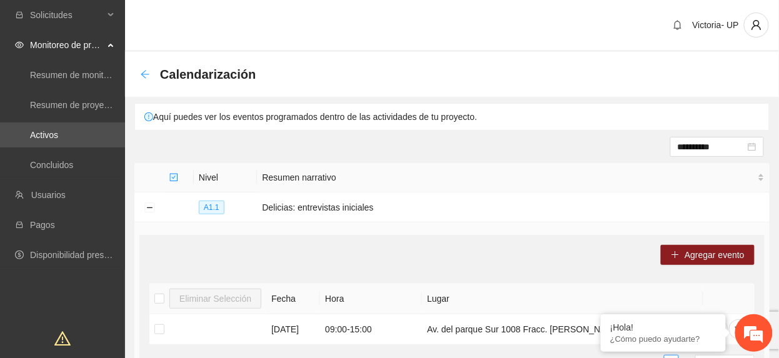
click at [146, 76] on icon "arrow-left" at bounding box center [145, 74] width 10 height 10
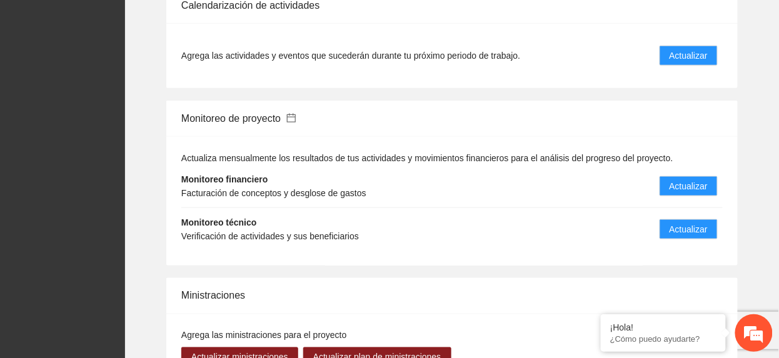
scroll to position [1500, 0]
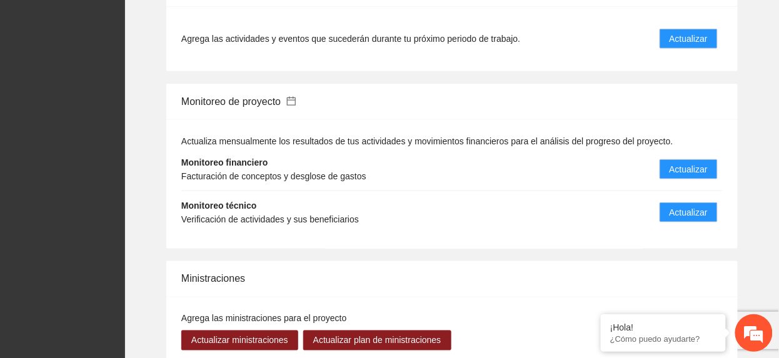
click at [670, 191] on li "Monitoreo técnico Verificación de actividades y sus beneficiarios Actualizar" at bounding box center [451, 212] width 541 height 43
click at [668, 203] on button "Actualizar" at bounding box center [689, 213] width 58 height 20
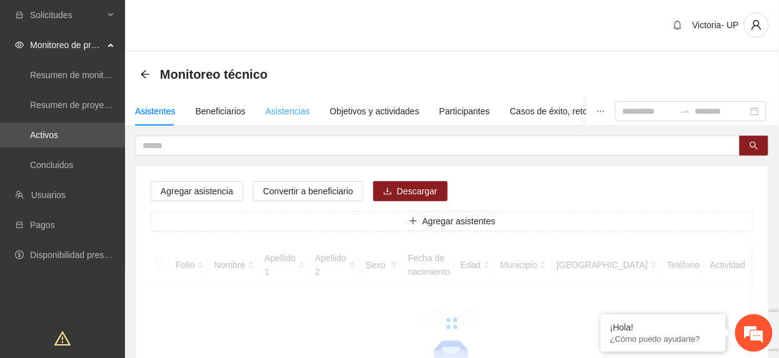
click at [266, 104] on div "Asistencias" at bounding box center [288, 111] width 44 height 29
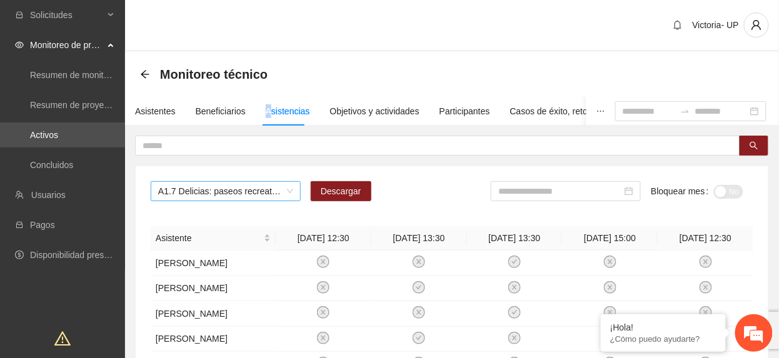
drag, startPoint x: 266, startPoint y: 104, endPoint x: 233, endPoint y: 193, distance: 94.8
click at [231, 191] on span "A1.7 Delicias: paseos recreativos" at bounding box center [225, 191] width 135 height 19
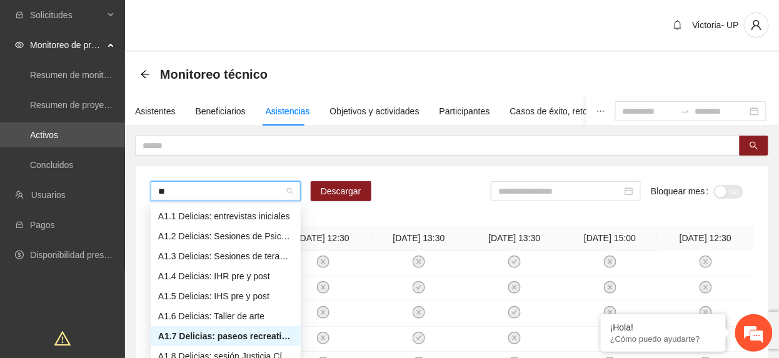
type input "***"
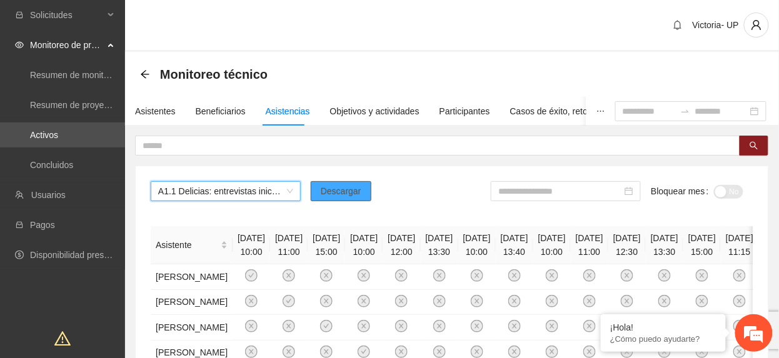
click at [338, 190] on span "Descargar" at bounding box center [341, 191] width 41 height 14
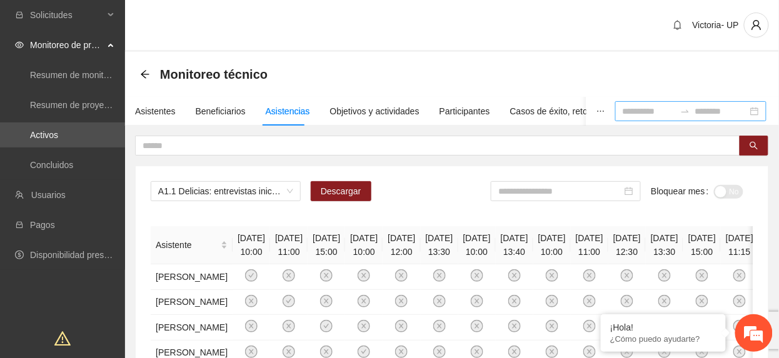
drag, startPoint x: 636, startPoint y: 106, endPoint x: 644, endPoint y: 116, distance: 13.0
click at [636, 108] on input at bounding box center [649, 111] width 53 height 14
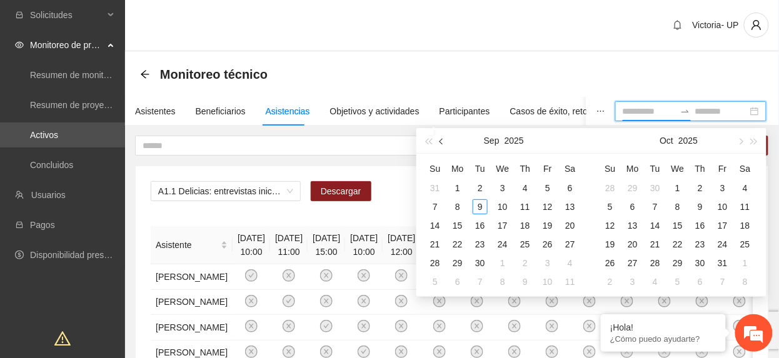
click at [443, 134] on button "button" at bounding box center [442, 140] width 14 height 25
type input "**********"
click at [484, 186] on div "1" at bounding box center [480, 188] width 15 height 15
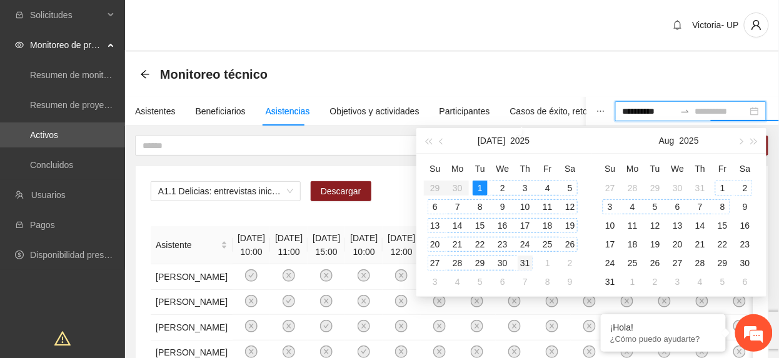
type input "**********"
click at [528, 264] on div "31" at bounding box center [525, 263] width 15 height 15
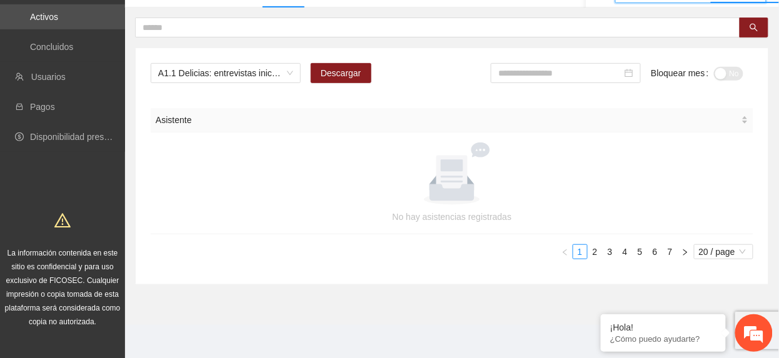
scroll to position [121, 0]
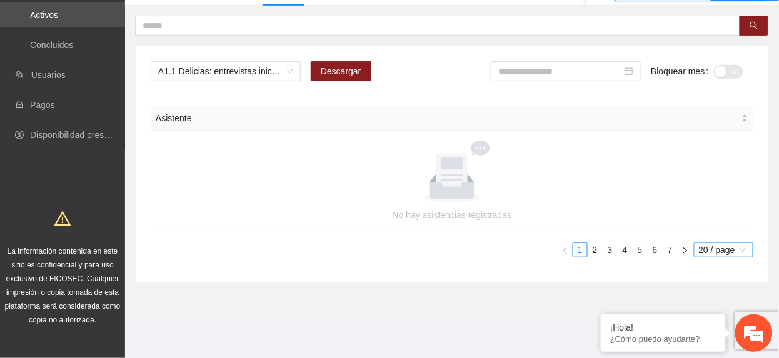
click at [710, 251] on div "20 / page" at bounding box center [723, 250] width 59 height 15
click at [603, 318] on em at bounding box center [601, 315] width 13 height 13
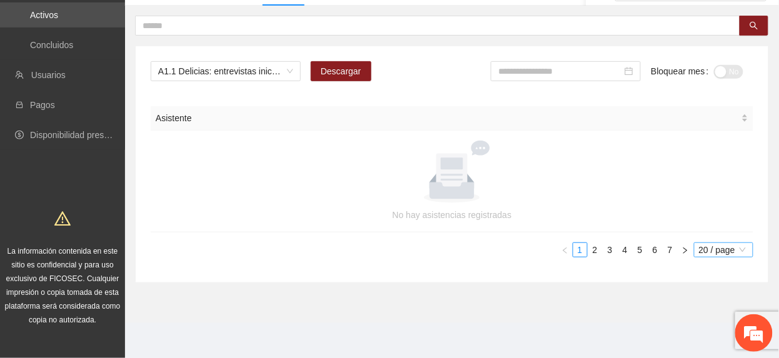
click at [713, 254] on span "20 / page" at bounding box center [723, 250] width 49 height 14
click at [708, 326] on div "100 / page" at bounding box center [724, 333] width 46 height 14
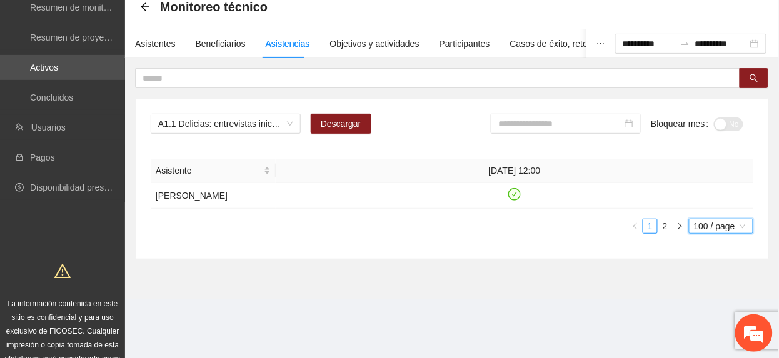
scroll to position [96, 0]
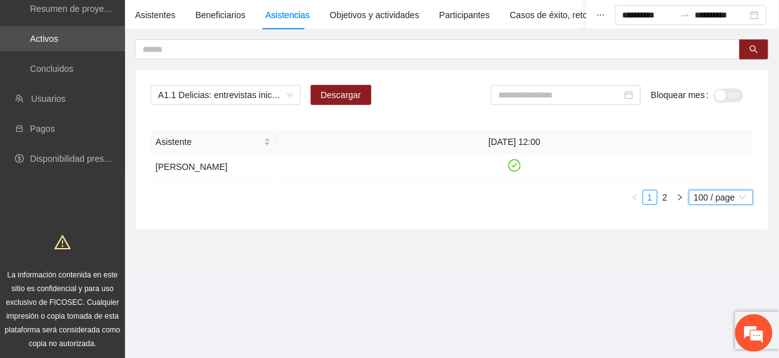
click at [705, 204] on span "100 / page" at bounding box center [721, 198] width 54 height 14
click at [716, 287] on div "100 / page" at bounding box center [721, 280] width 50 height 14
click at [660, 203] on div "Asistente 01/07/2025 12:00 Abner Abiel Martinez Zamarron 1 2 100 / page 100 / p…" at bounding box center [452, 167] width 603 height 75
click at [663, 204] on link "2" at bounding box center [665, 198] width 14 height 14
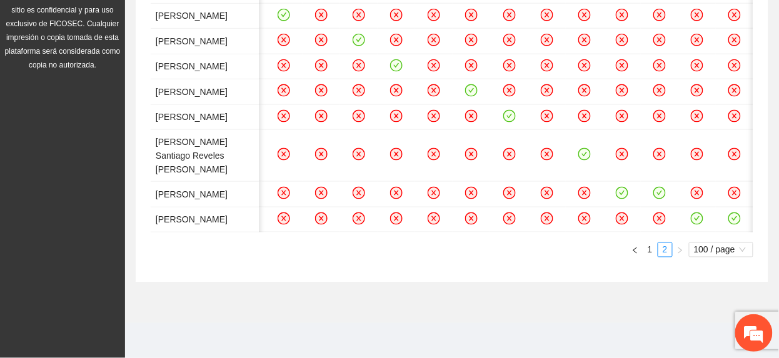
scroll to position [0, 460]
click at [730, 213] on icon "check-circle" at bounding box center [735, 218] width 11 height 11
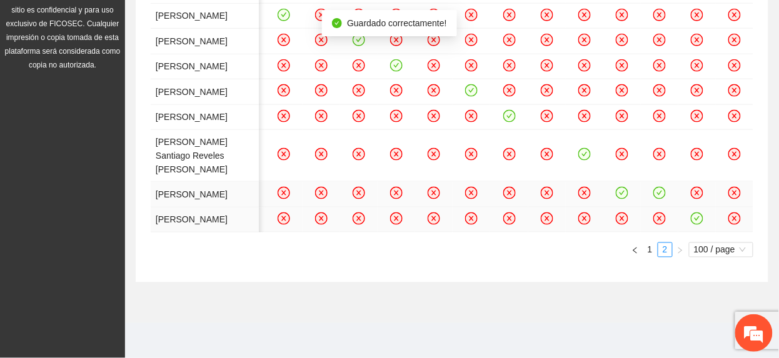
click at [656, 191] on icon "check-circle" at bounding box center [659, 193] width 6 height 4
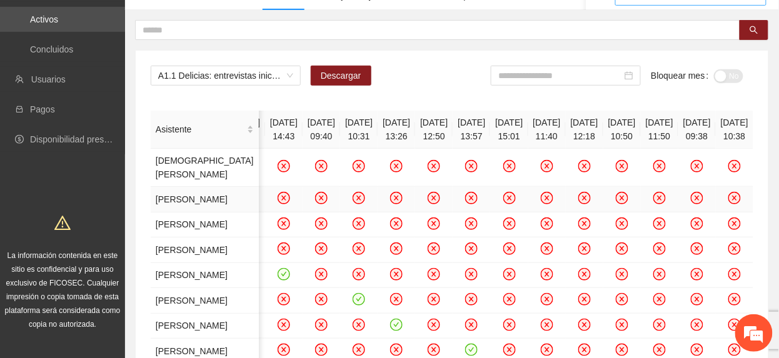
scroll to position [0, 0]
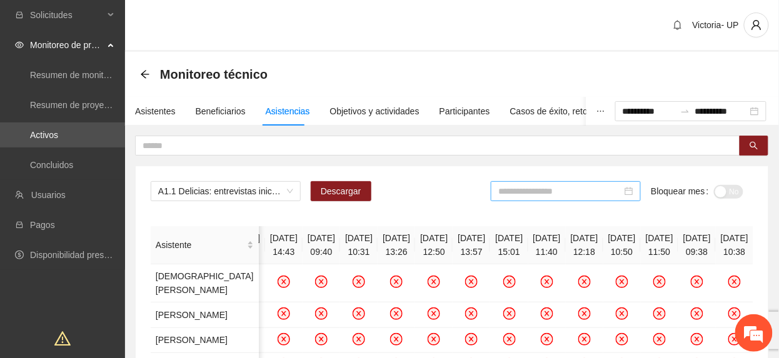
click at [581, 185] on div at bounding box center [566, 191] width 150 height 20
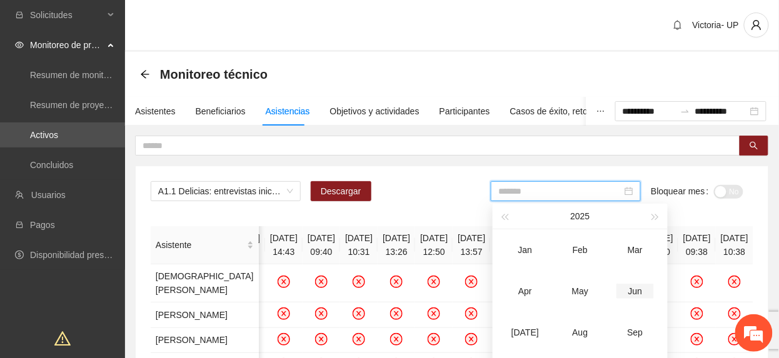
click at [636, 298] on div "Jun" at bounding box center [635, 291] width 38 height 15
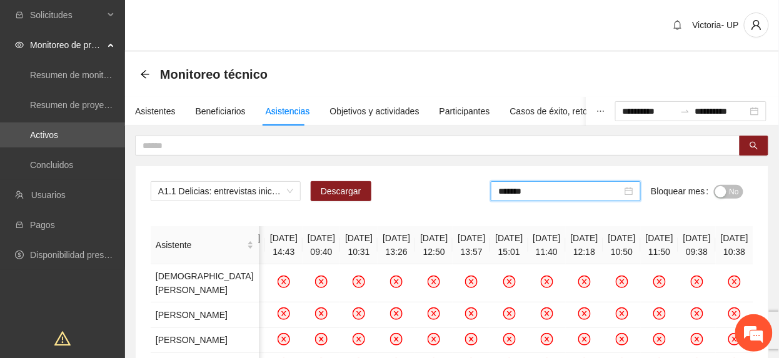
drag, startPoint x: 556, startPoint y: 196, endPoint x: 583, endPoint y: 291, distance: 98.8
click at [559, 205] on body "**********" at bounding box center [389, 179] width 779 height 358
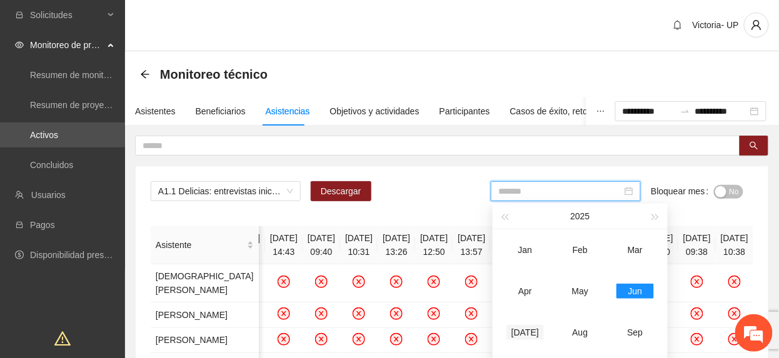
click at [538, 329] on td "Jul" at bounding box center [525, 332] width 55 height 41
type input "*******"
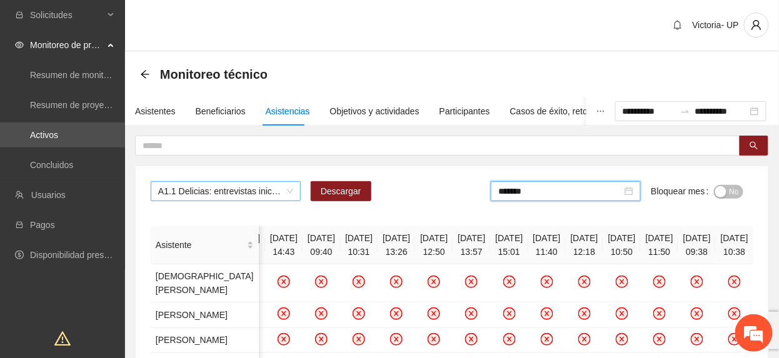
click at [184, 194] on span "A1.1 Delicias: entrevistas iniciales" at bounding box center [225, 191] width 135 height 19
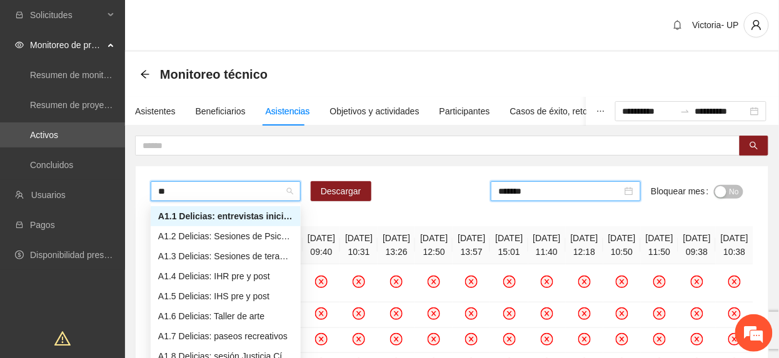
type input "***"
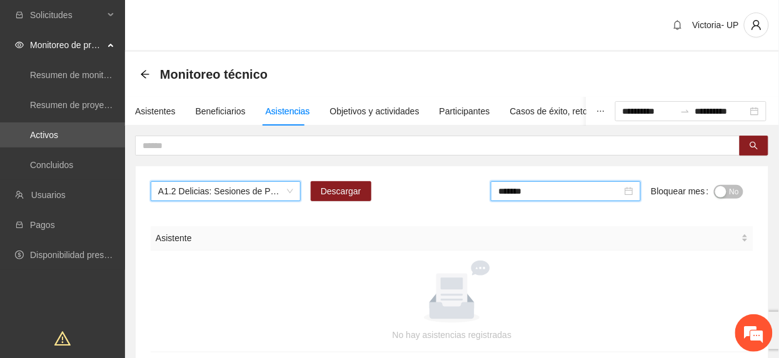
drag, startPoint x: 753, startPoint y: 113, endPoint x: 394, endPoint y: 178, distance: 365.3
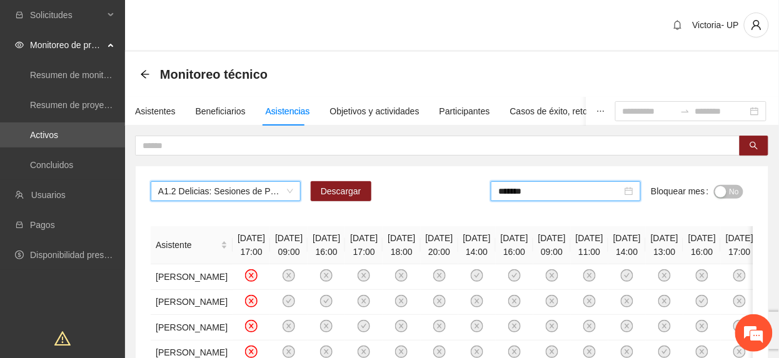
scroll to position [83, 0]
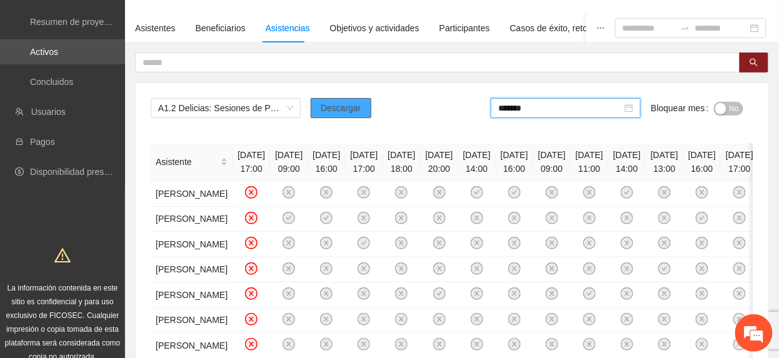
click at [336, 116] on button "Descargar" at bounding box center [341, 108] width 61 height 20
drag, startPoint x: 729, startPoint y: 113, endPoint x: 615, endPoint y: 108, distance: 113.9
click at [730, 113] on span "No" at bounding box center [734, 109] width 9 height 14
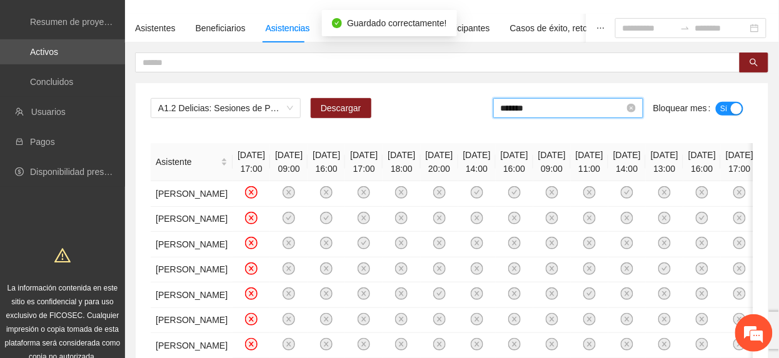
click at [565, 106] on input "*******" at bounding box center [563, 108] width 124 height 14
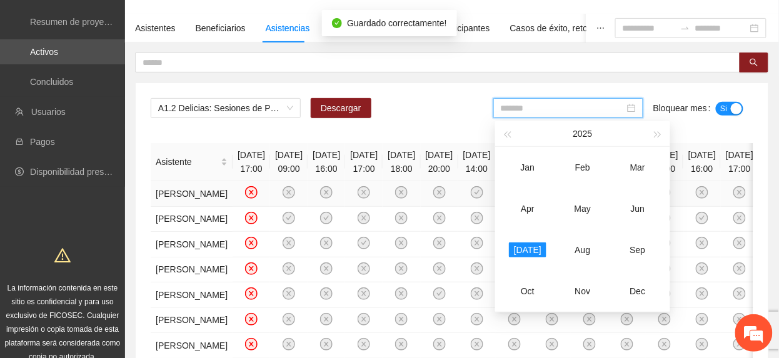
click at [633, 208] on div "Jun" at bounding box center [638, 208] width 38 height 15
type input "*******"
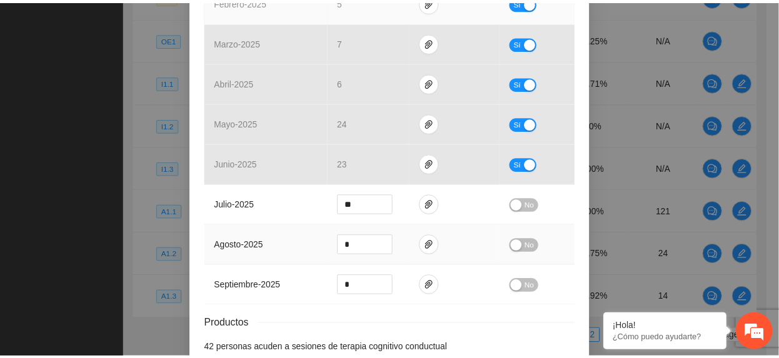
scroll to position [583, 0]
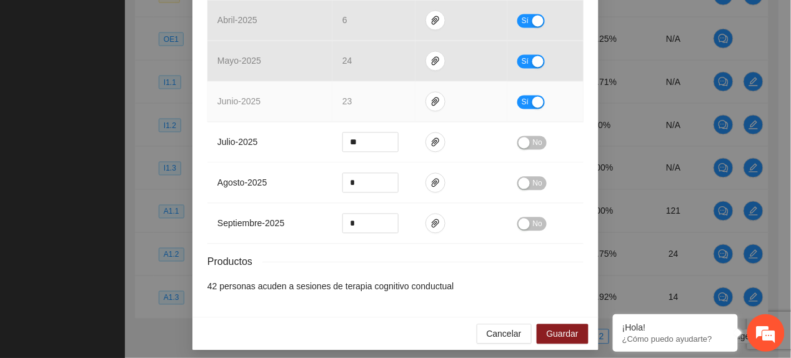
click at [522, 106] on span "Sí" at bounding box center [526, 103] width 8 height 14
click at [386, 96] on span "Increase Value" at bounding box center [391, 98] width 14 height 11
type input "**"
click at [386, 96] on span "Increase Value" at bounding box center [391, 98] width 14 height 11
drag, startPoint x: 523, startPoint y: 104, endPoint x: 530, endPoint y: 109, distance: 8.5
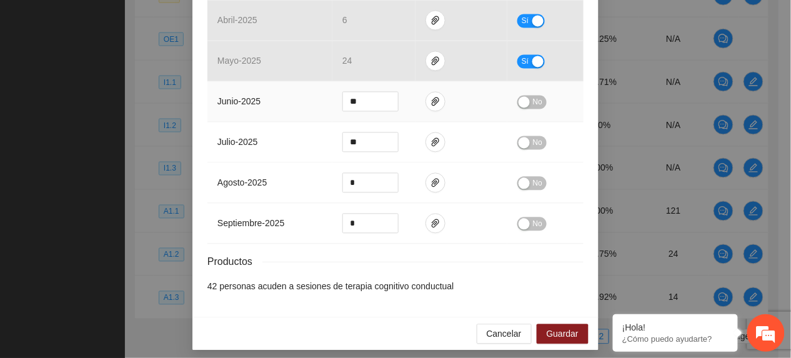
click at [523, 106] on div "button" at bounding box center [524, 102] width 11 height 11
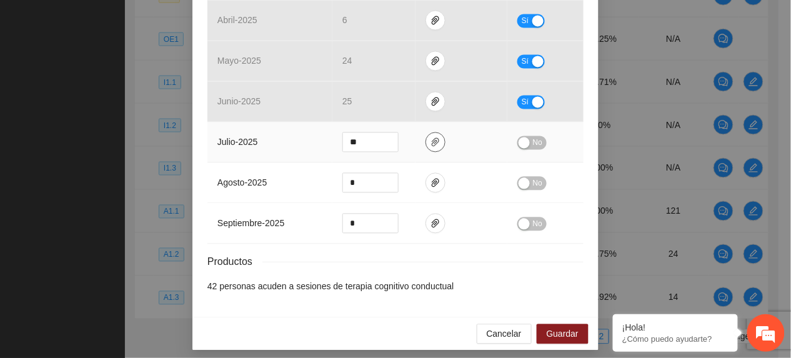
click at [431, 146] on icon "paper-clip" at bounding box center [436, 143] width 10 height 10
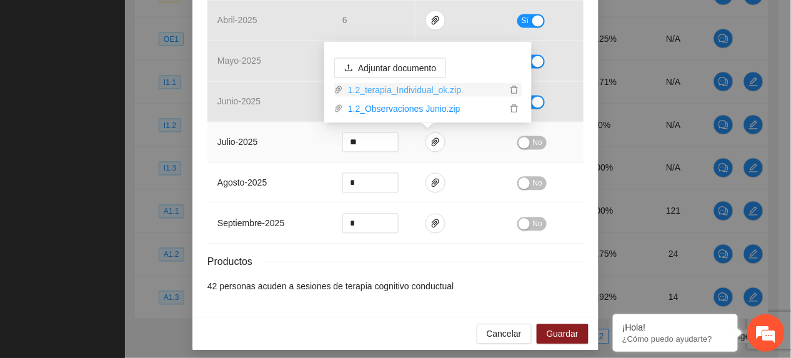
click at [391, 86] on link "1.2_terapia_Individual_ok.zip" at bounding box center [425, 90] width 164 height 14
drag, startPoint x: 271, startPoint y: 194, endPoint x: 301, endPoint y: 195, distance: 30.7
click at [273, 194] on td "agosto - 2025" at bounding box center [270, 183] width 125 height 41
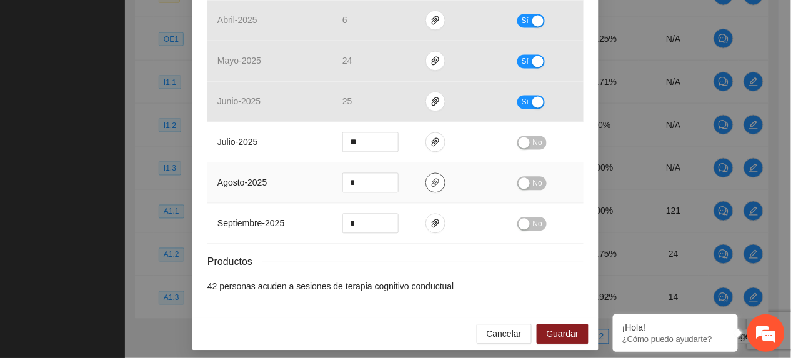
click at [434, 185] on span "paper-clip" at bounding box center [435, 183] width 19 height 10
click at [431, 221] on icon "paper-clip" at bounding box center [436, 224] width 10 height 10
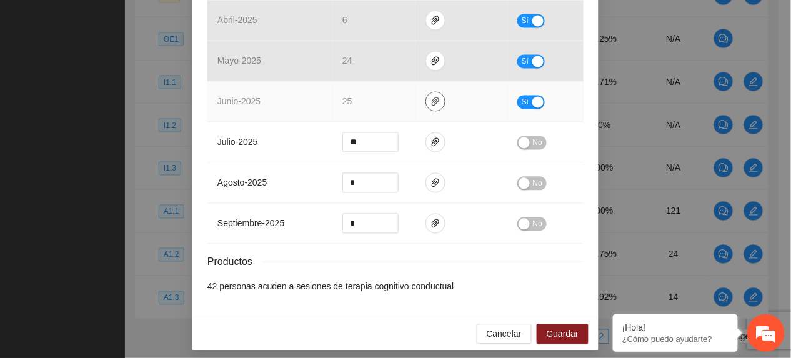
drag, startPoint x: 436, startPoint y: 106, endPoint x: 441, endPoint y: 116, distance: 10.9
click at [439, 114] on td at bounding box center [462, 102] width 92 height 41
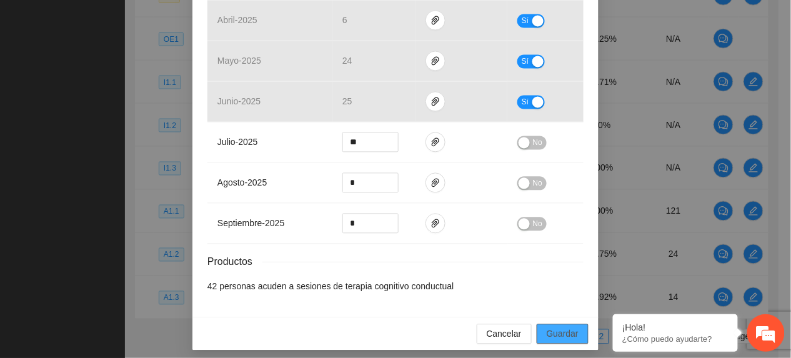
click at [573, 330] on button "Guardar" at bounding box center [563, 334] width 52 height 20
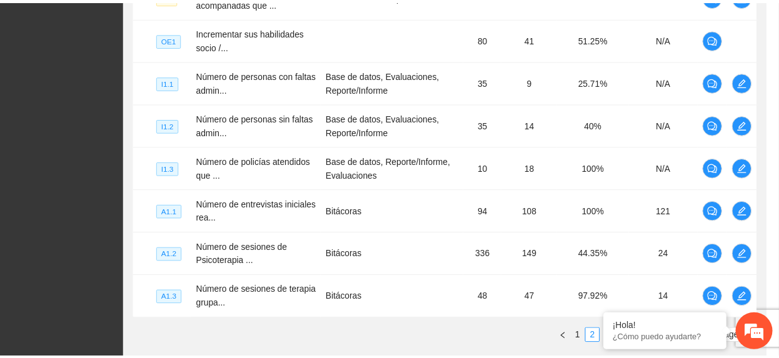
scroll to position [0, 0]
